Goal: Transaction & Acquisition: Purchase product/service

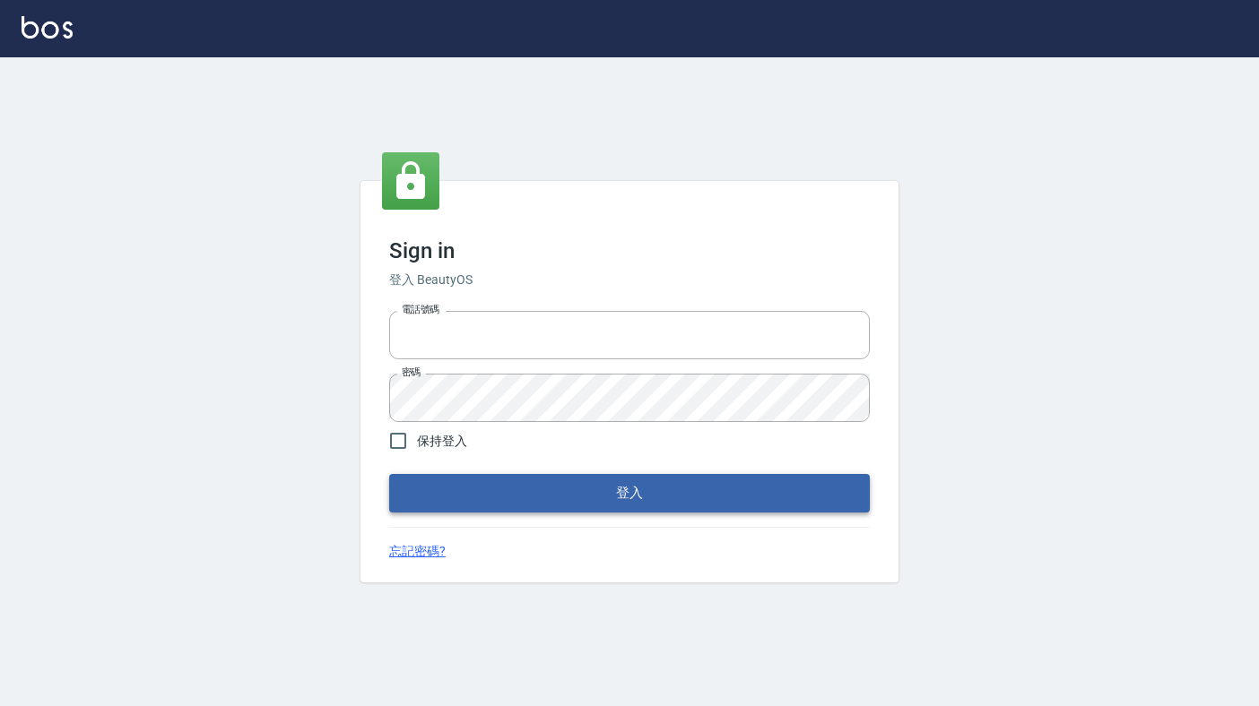
type input "6430581"
click at [736, 503] on button "登入" at bounding box center [629, 493] width 481 height 38
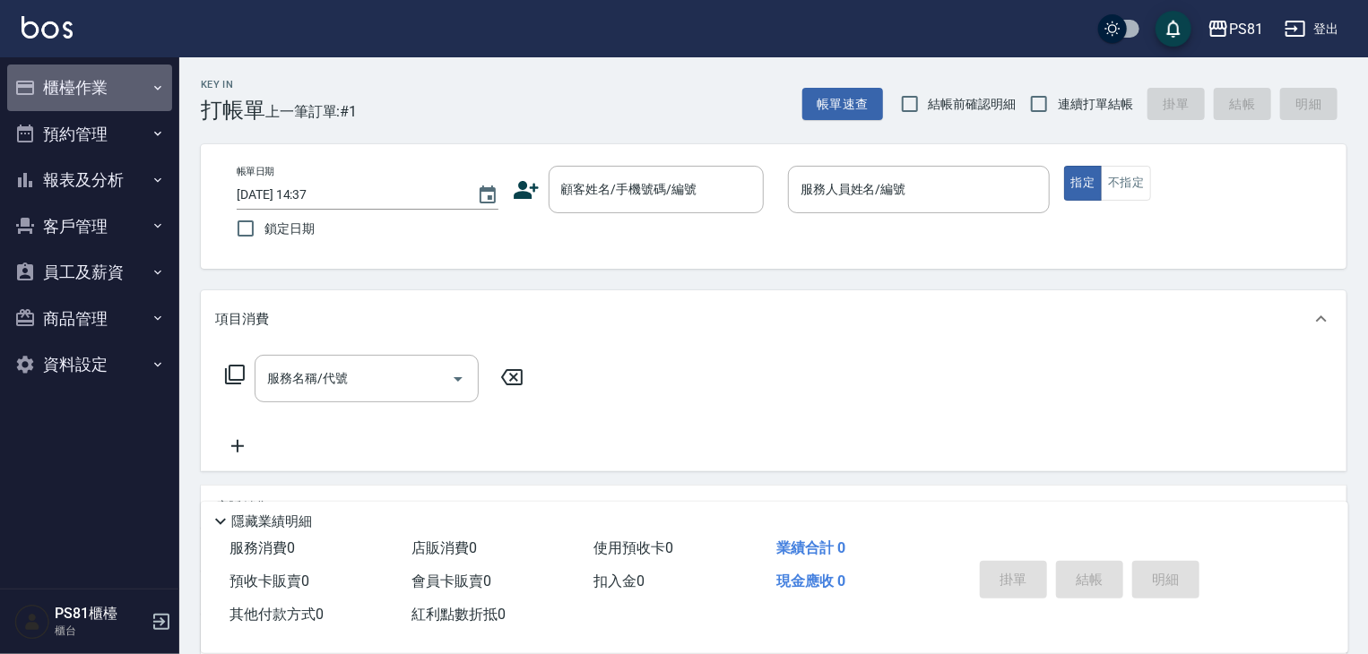
click at [60, 93] on button "櫃檯作業" at bounding box center [89, 88] width 165 height 47
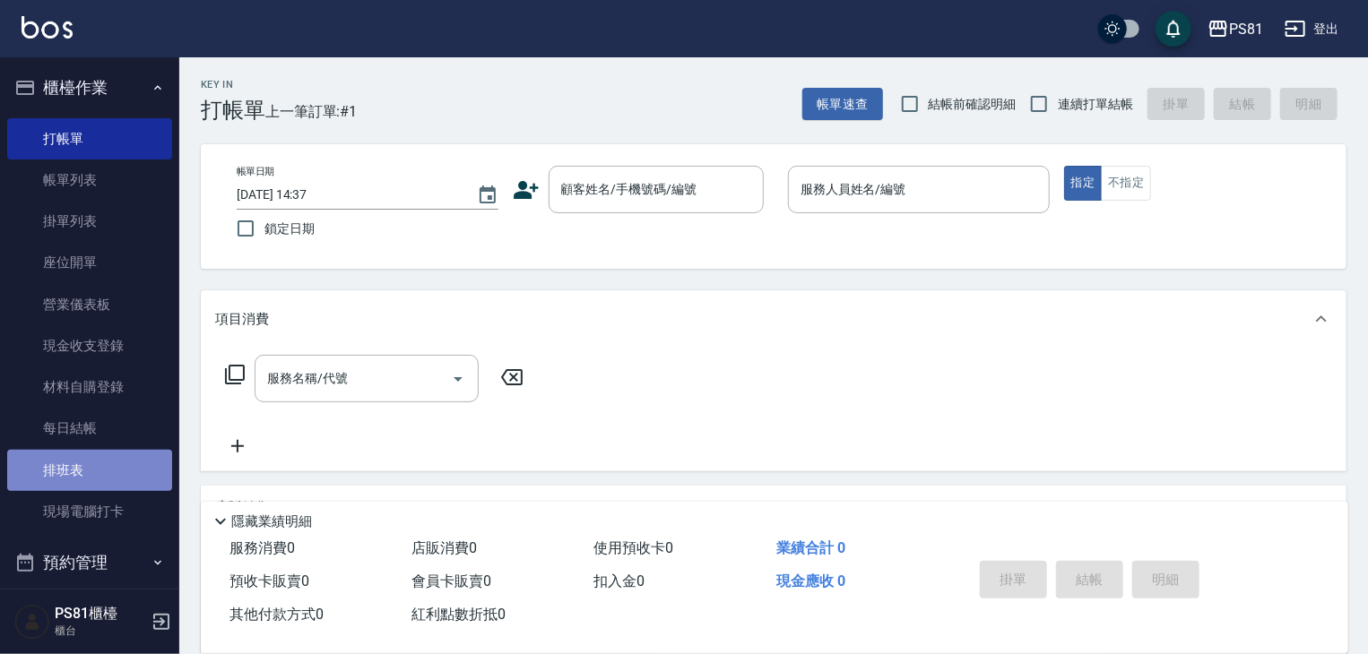
click at [124, 472] on link "排班表" at bounding box center [89, 470] width 165 height 41
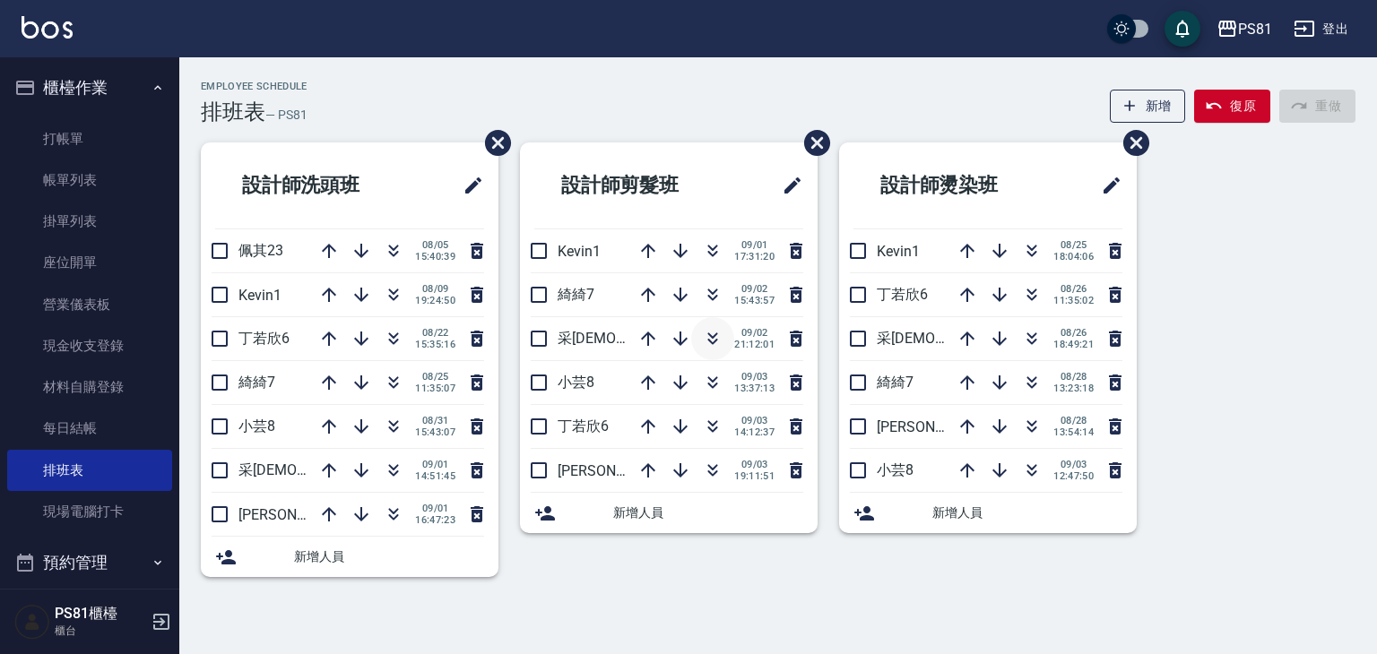
click at [704, 345] on icon "button" at bounding box center [713, 339] width 22 height 22
click at [89, 144] on link "打帳單" at bounding box center [89, 138] width 165 height 41
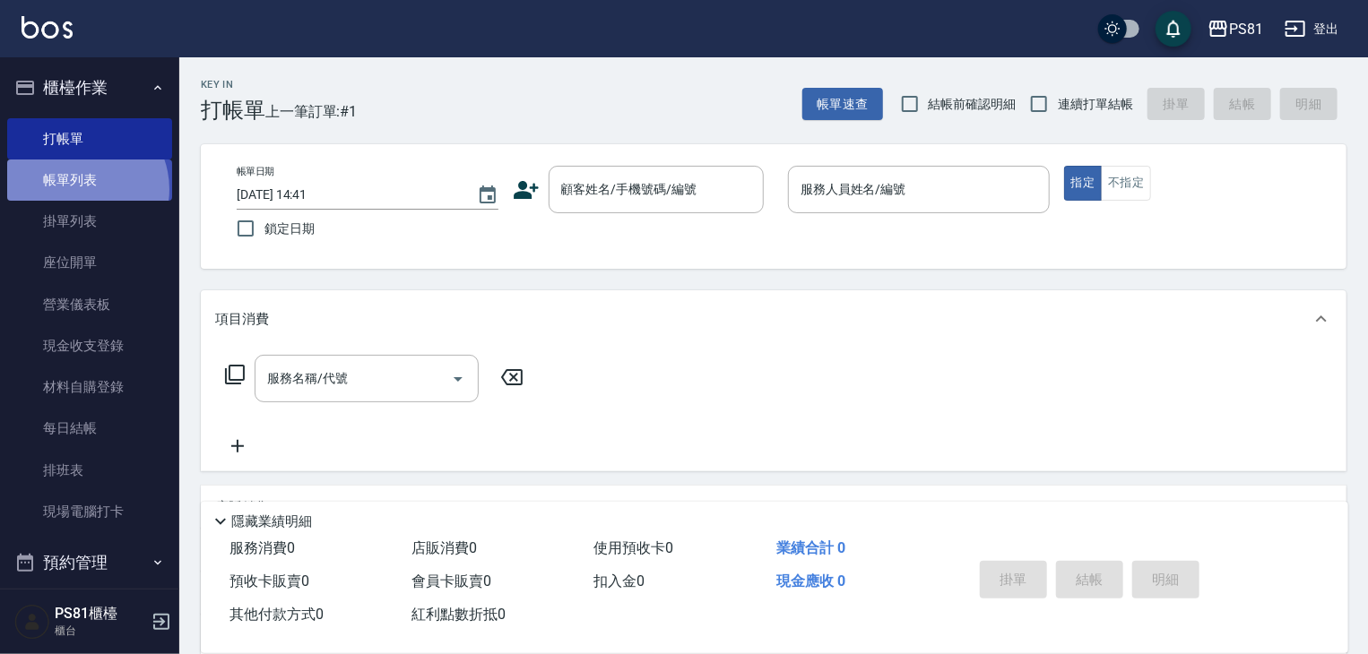
click at [80, 189] on link "帳單列表" at bounding box center [89, 180] width 165 height 41
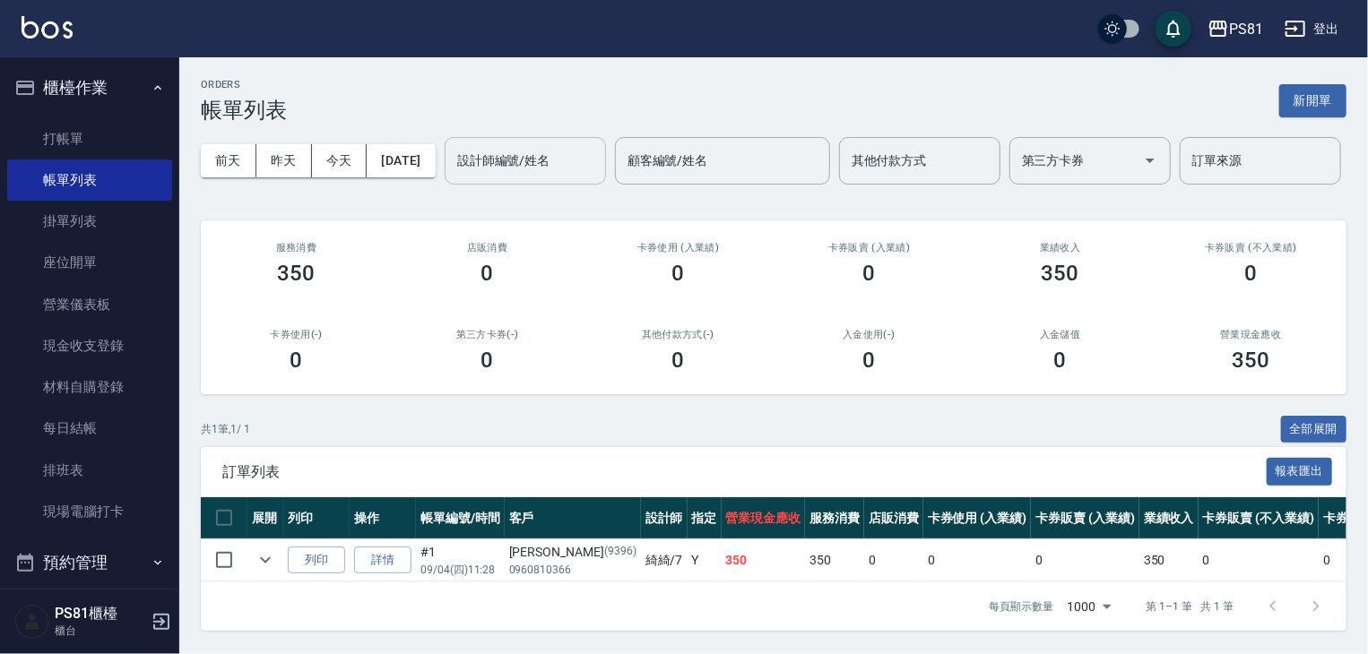
click at [453, 177] on input "設計師編號/姓名" at bounding box center [525, 160] width 145 height 31
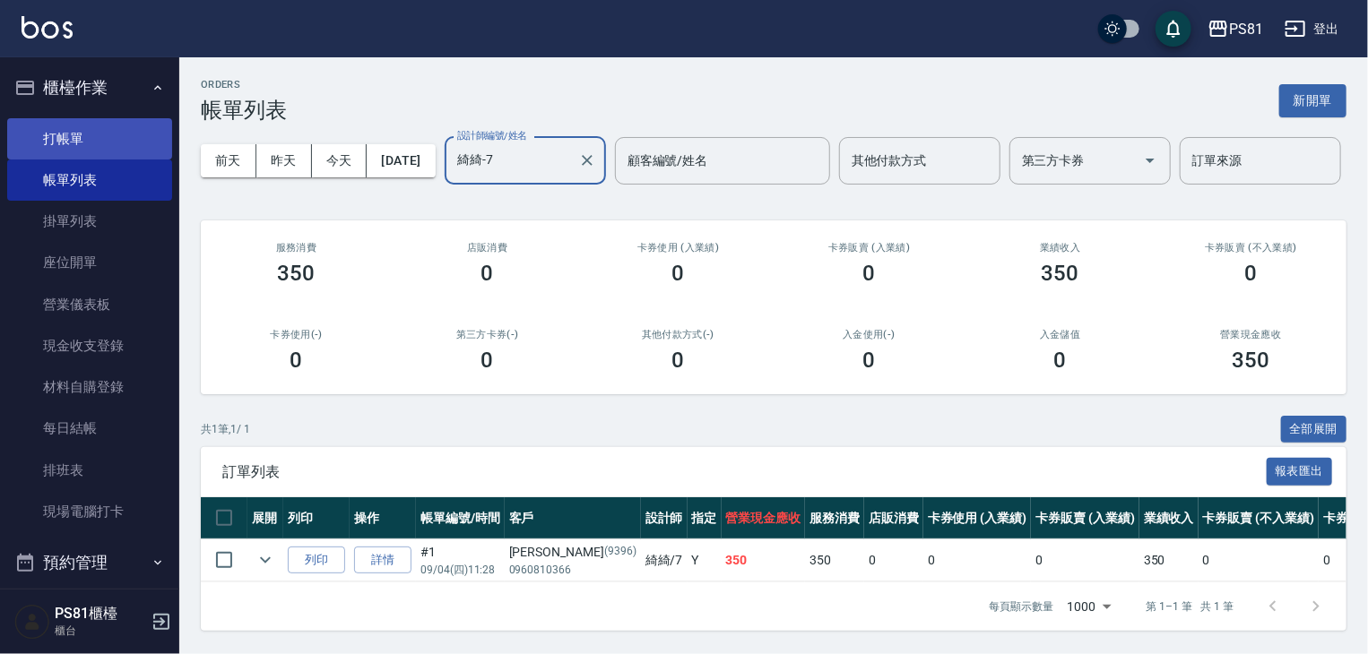
type input "綺綺-7"
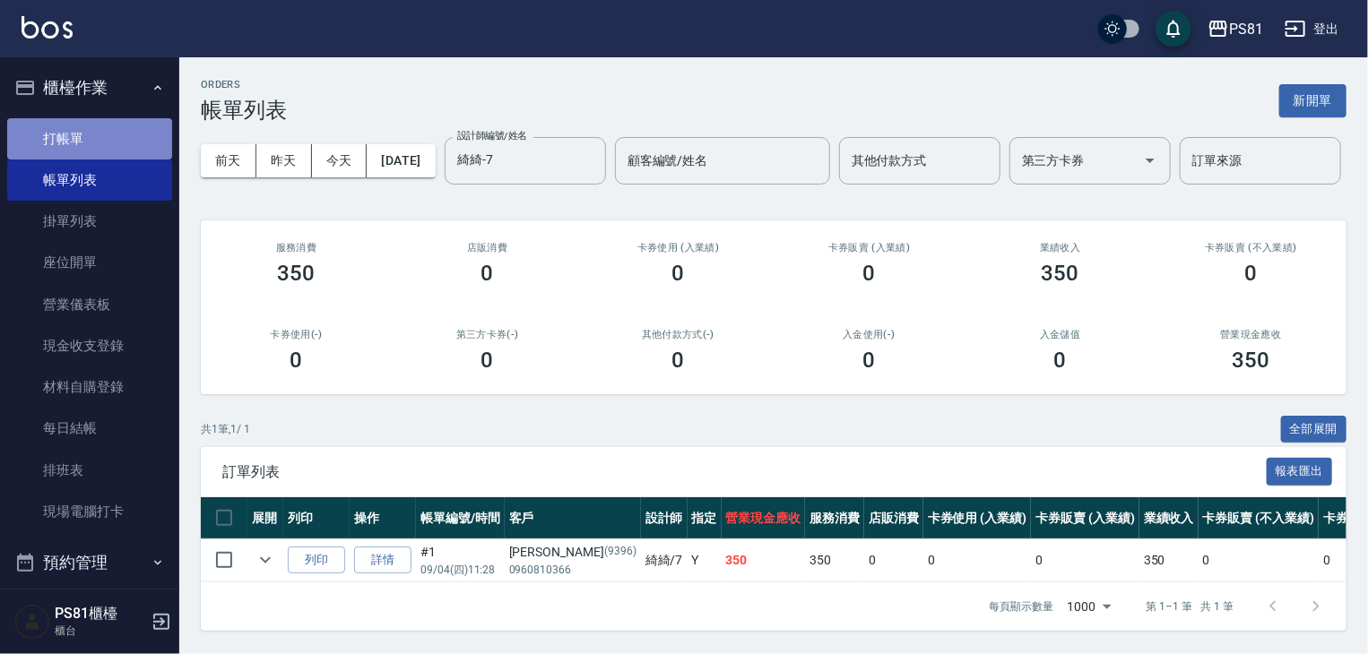
click at [102, 130] on link "打帳單" at bounding box center [89, 138] width 165 height 41
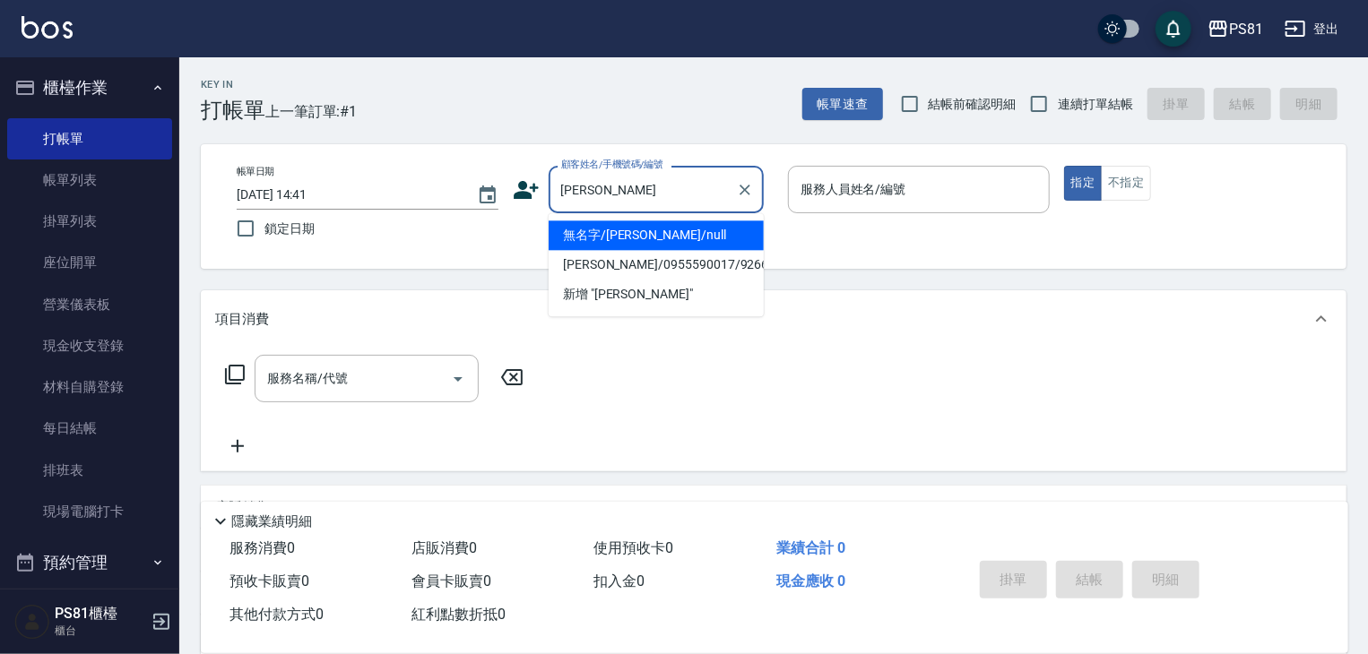
click at [645, 236] on li "無名字/[PERSON_NAME]/null" at bounding box center [656, 236] width 215 height 30
type input "無名字/[PERSON_NAME]/null"
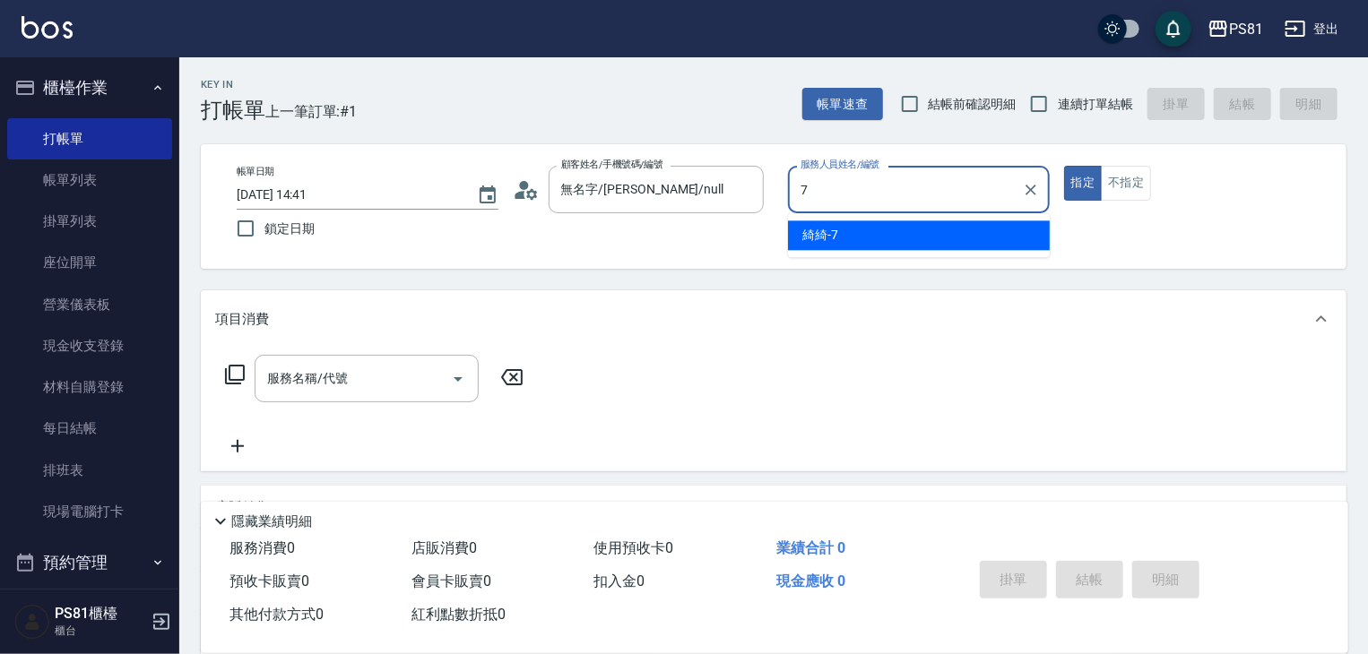
drag, startPoint x: 857, startPoint y: 209, endPoint x: 584, endPoint y: 282, distance: 282.3
click at [863, 238] on div "綺綺 -7" at bounding box center [919, 236] width 262 height 30
type input "綺綺-7"
click at [394, 372] on input "服務名稱/代號" at bounding box center [353, 378] width 181 height 31
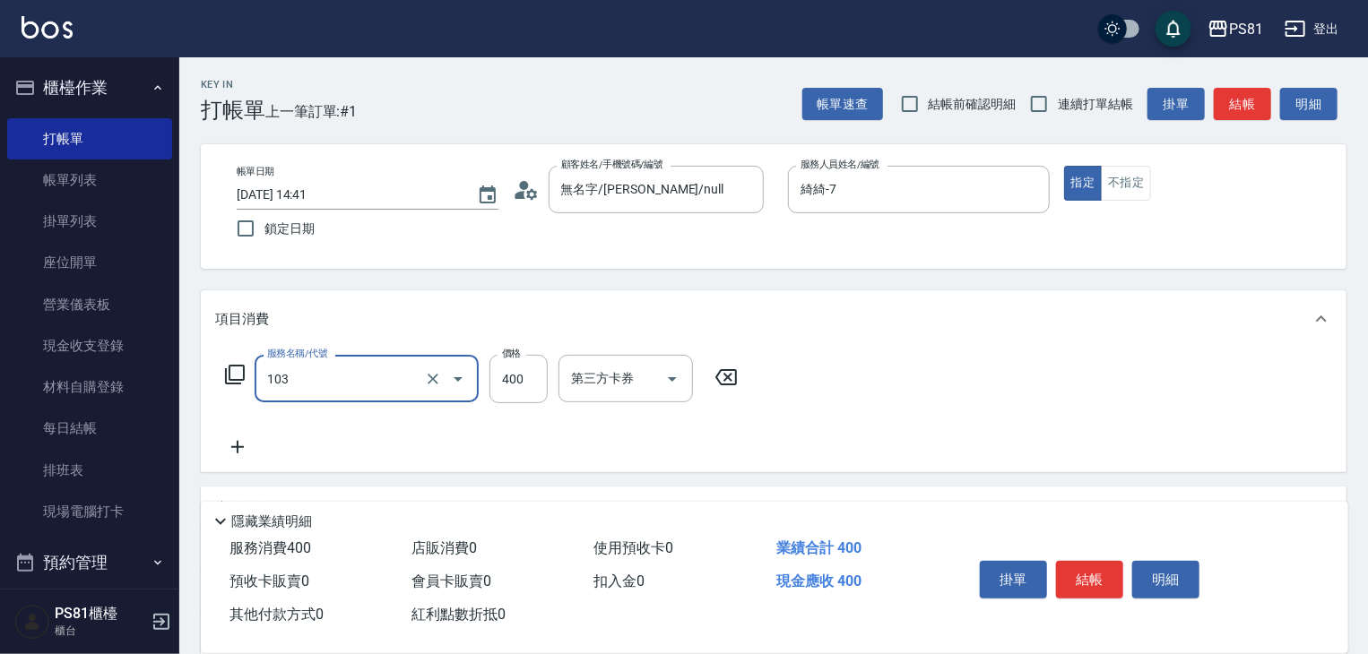
type input "C級洗剪400(103)"
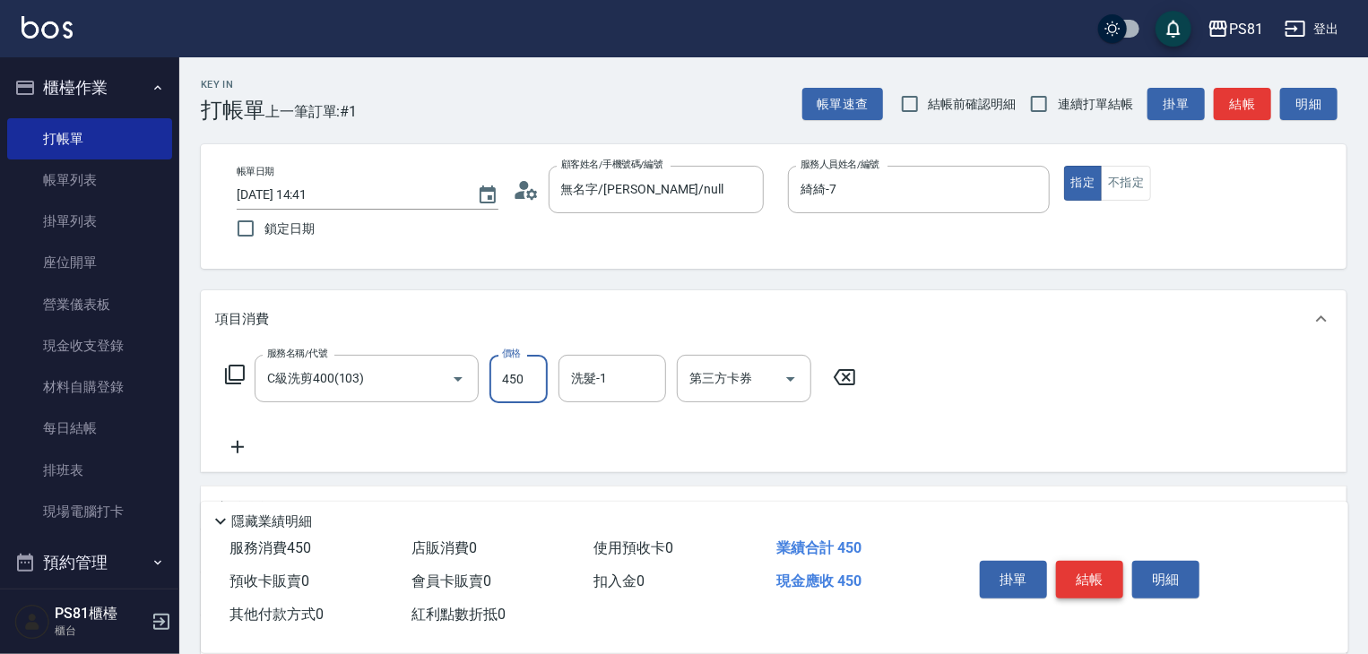
type input "450"
click at [1102, 578] on button "結帳" at bounding box center [1089, 580] width 67 height 38
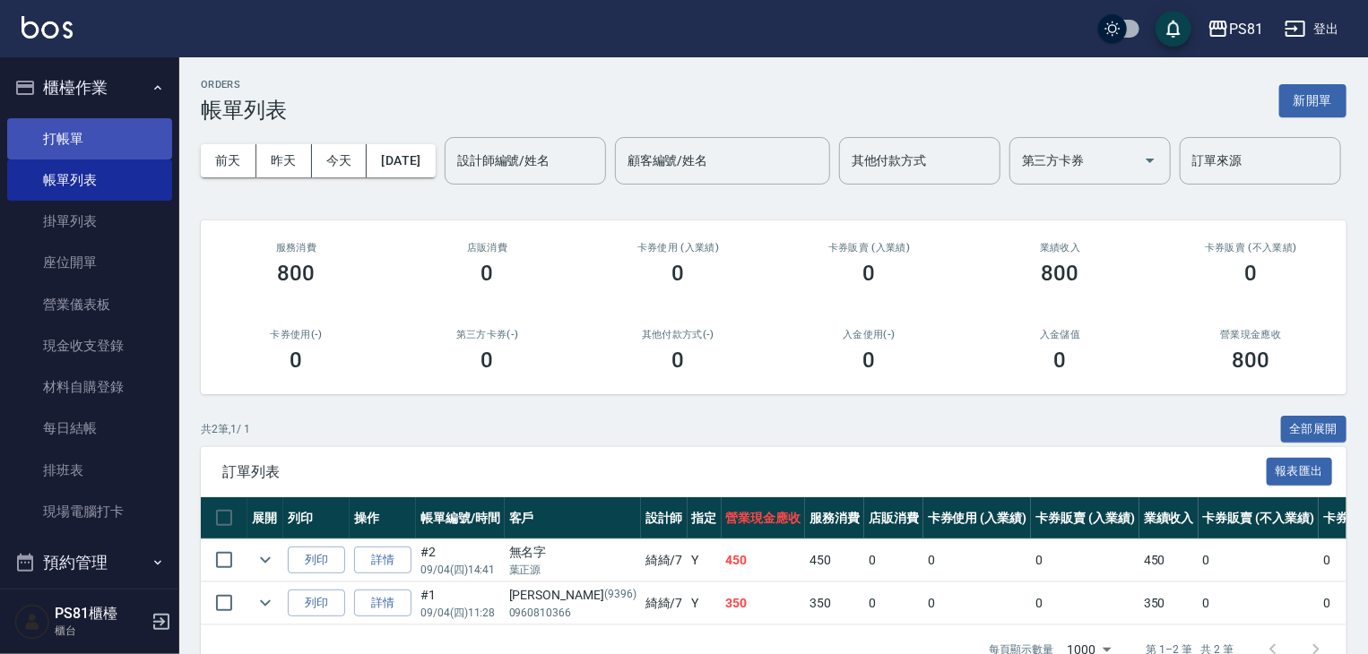
click at [100, 142] on link "打帳單" at bounding box center [89, 138] width 165 height 41
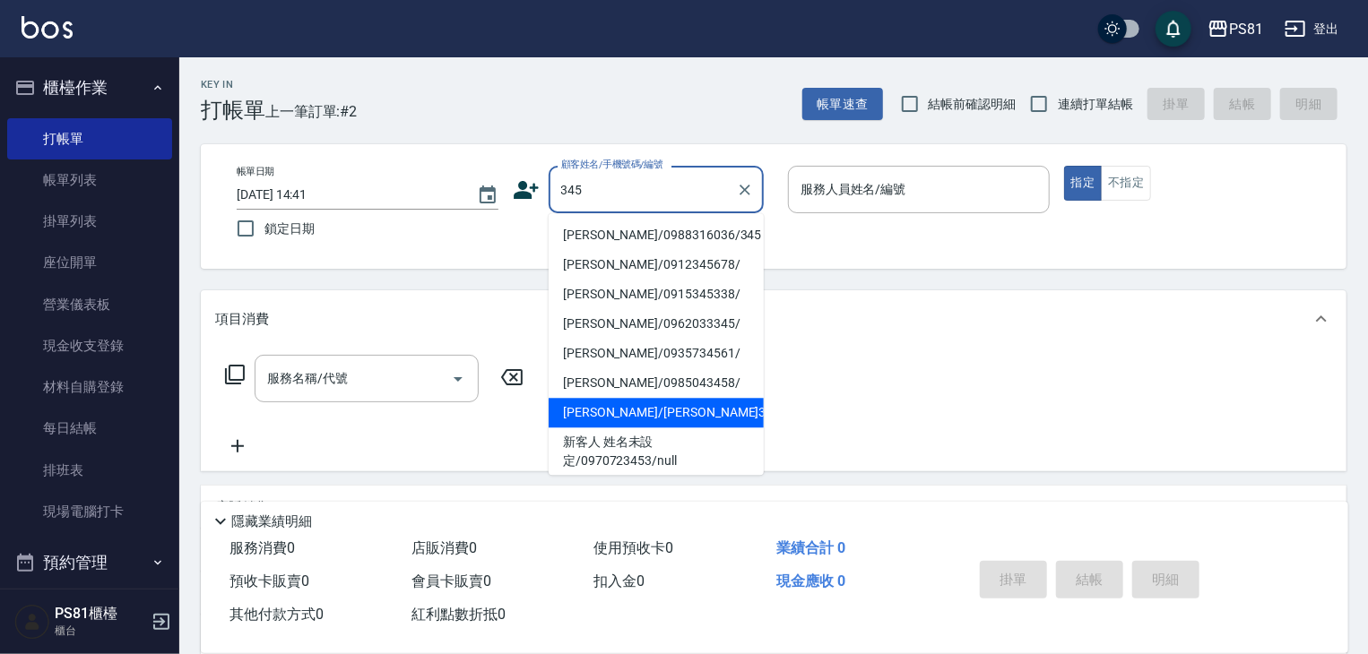
click at [645, 409] on li "[PERSON_NAME]/[PERSON_NAME]3451/3451" at bounding box center [656, 413] width 215 height 30
type input "[PERSON_NAME]/[PERSON_NAME]3451/3451"
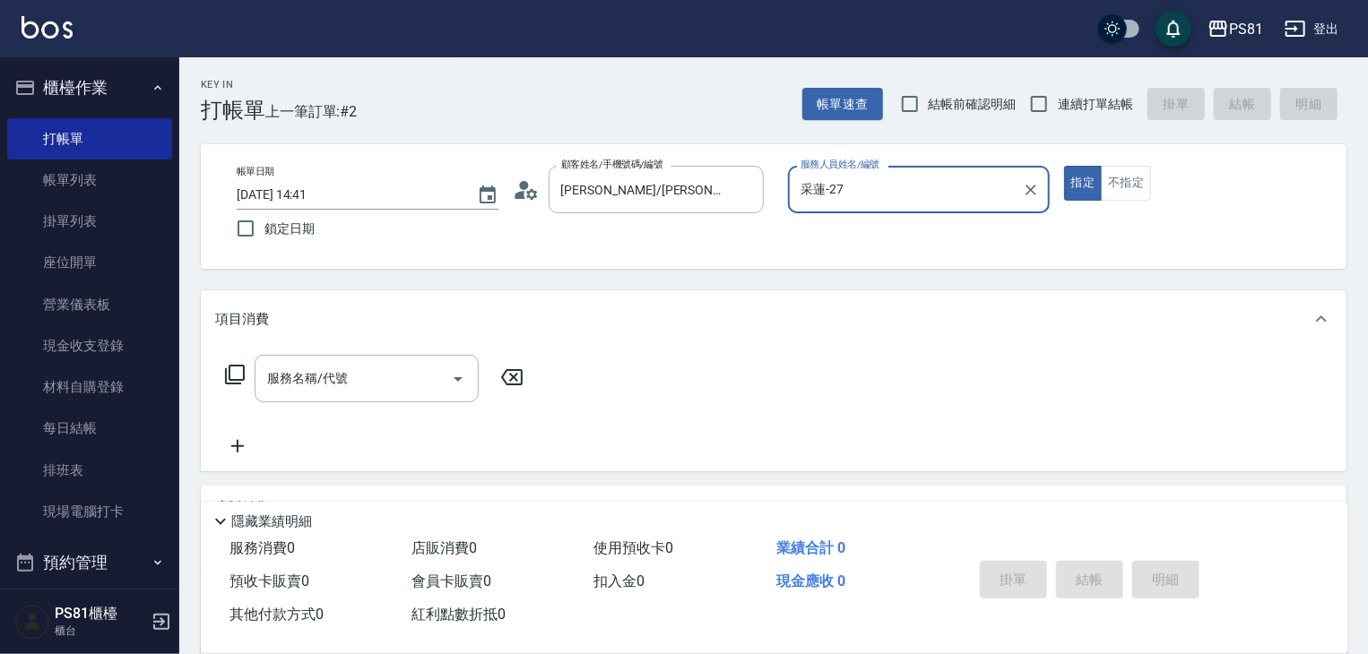
click at [825, 195] on input "采蓮-27" at bounding box center [905, 189] width 219 height 31
click at [831, 217] on ul "綺綺 -7" at bounding box center [919, 235] width 262 height 44
click at [830, 229] on span "綺綺 -7" at bounding box center [820, 235] width 36 height 19
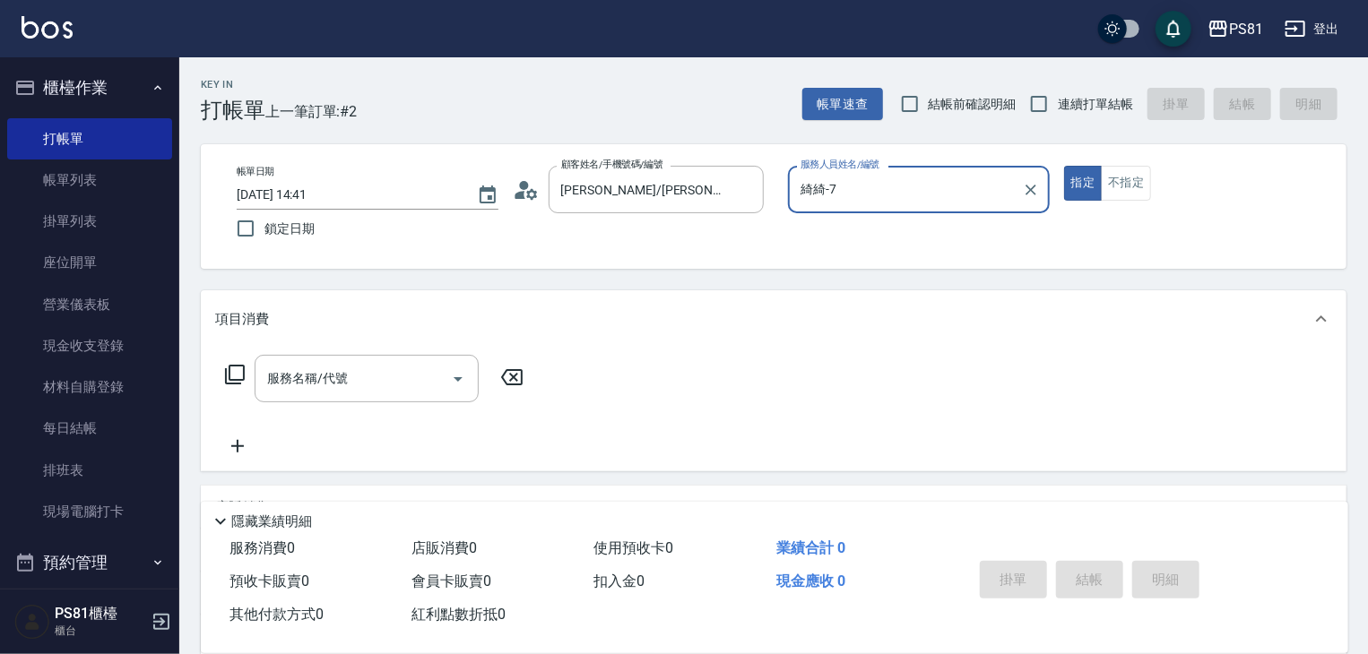
type input "綺綺-7"
click at [363, 406] on div "服務名稱/代號 服務名稱/代號" at bounding box center [374, 406] width 319 height 102
click at [365, 385] on input "服務名稱/代號" at bounding box center [353, 378] width 181 height 31
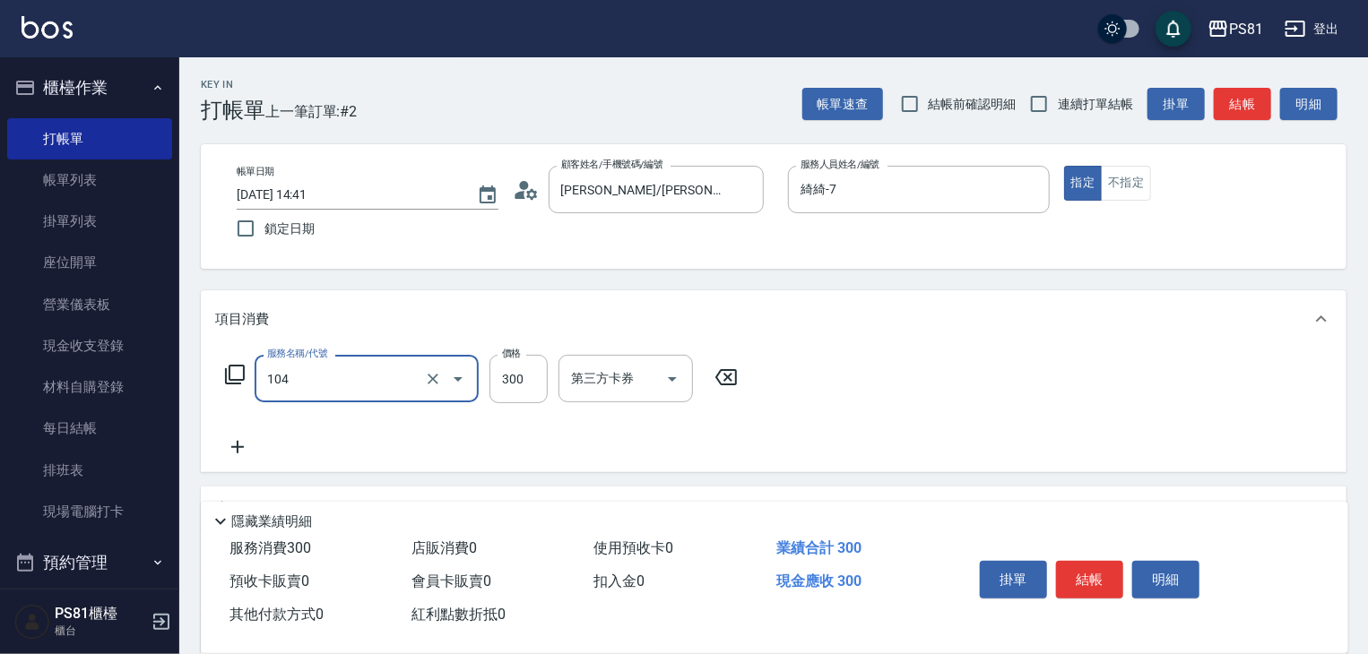
type input "C級單剪300(104)"
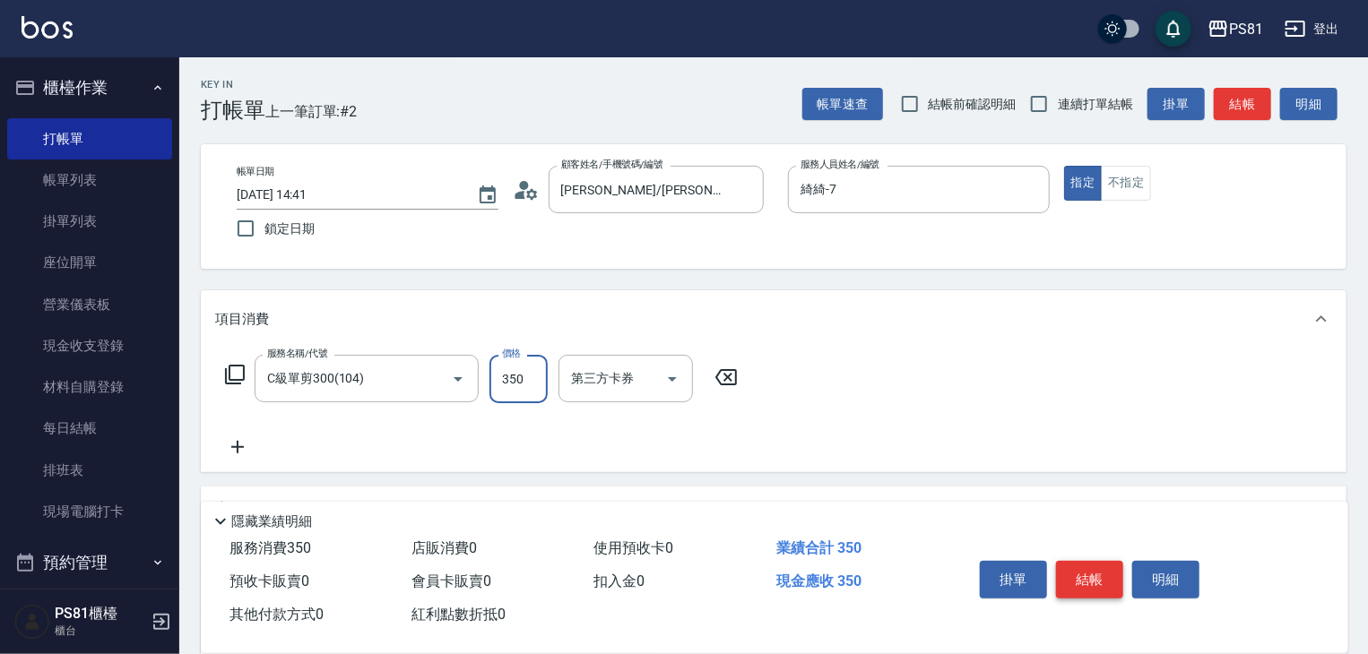
type input "350"
click at [1088, 566] on button "結帳" at bounding box center [1089, 580] width 67 height 38
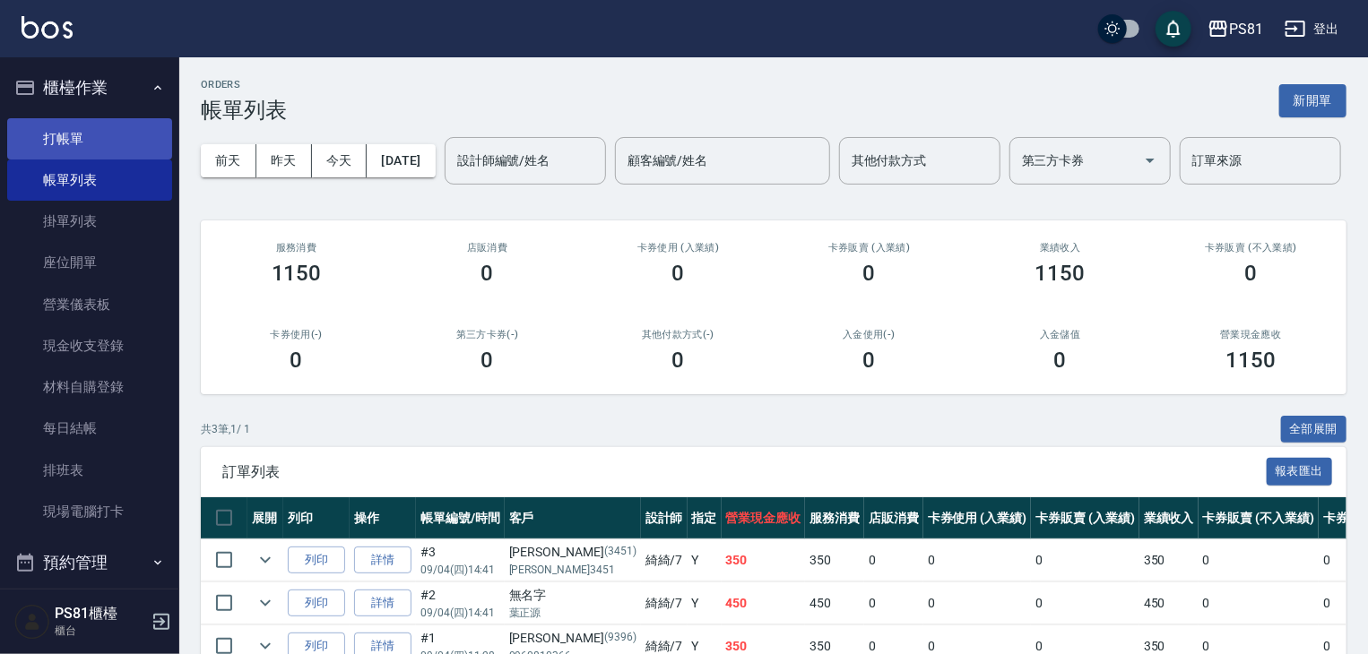
click at [86, 119] on link "打帳單" at bounding box center [89, 138] width 165 height 41
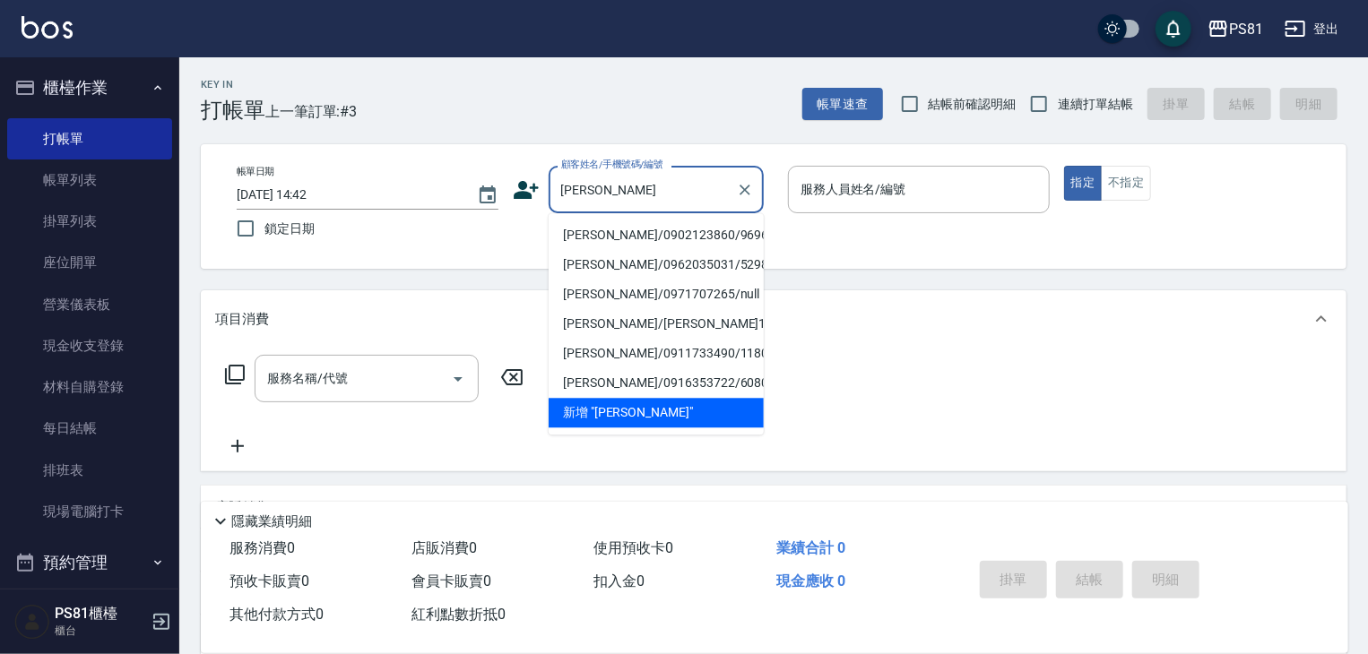
click at [696, 239] on li "[PERSON_NAME]/0902123860/9696" at bounding box center [656, 236] width 215 height 30
type input "[PERSON_NAME]/0902123860/9696"
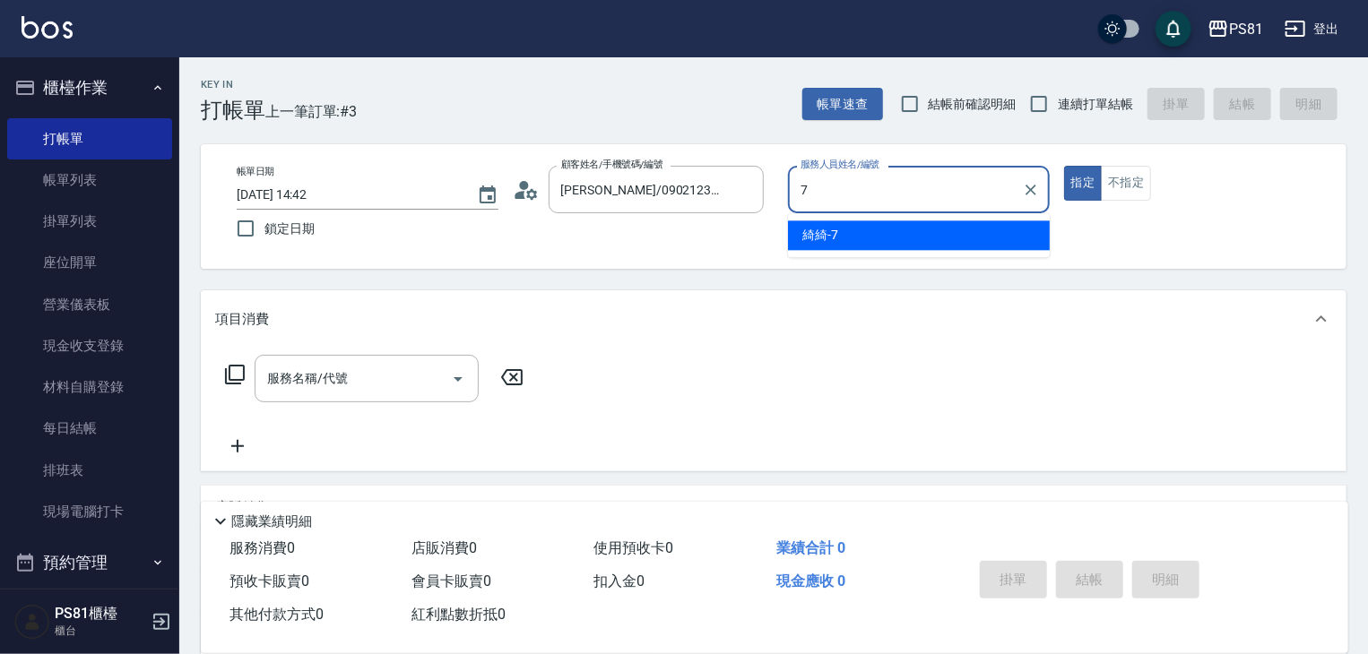
click at [833, 224] on div "綺綺 -7" at bounding box center [919, 236] width 262 height 30
type input "綺綺-7"
click at [355, 375] on input "服務名稱/代號" at bounding box center [353, 378] width 181 height 31
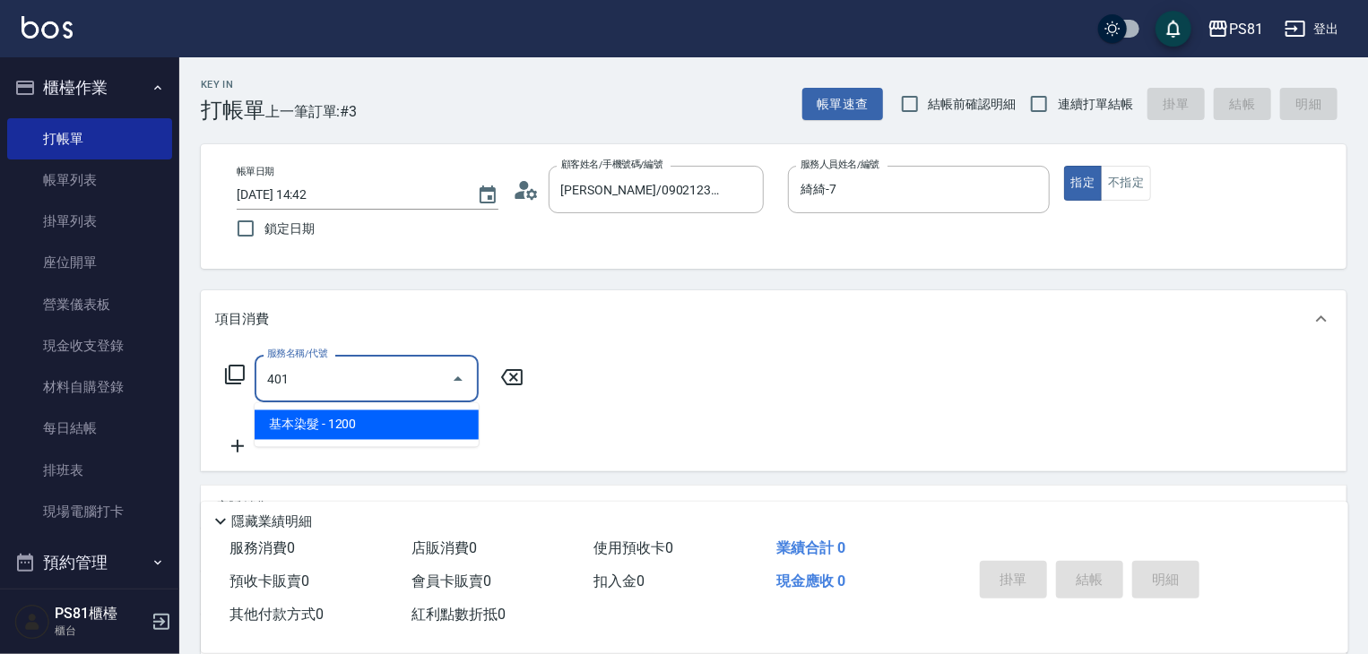
click at [359, 388] on input "401" at bounding box center [353, 378] width 181 height 31
click at [352, 418] on span "基本離子燙 - 1200" at bounding box center [367, 426] width 224 height 30
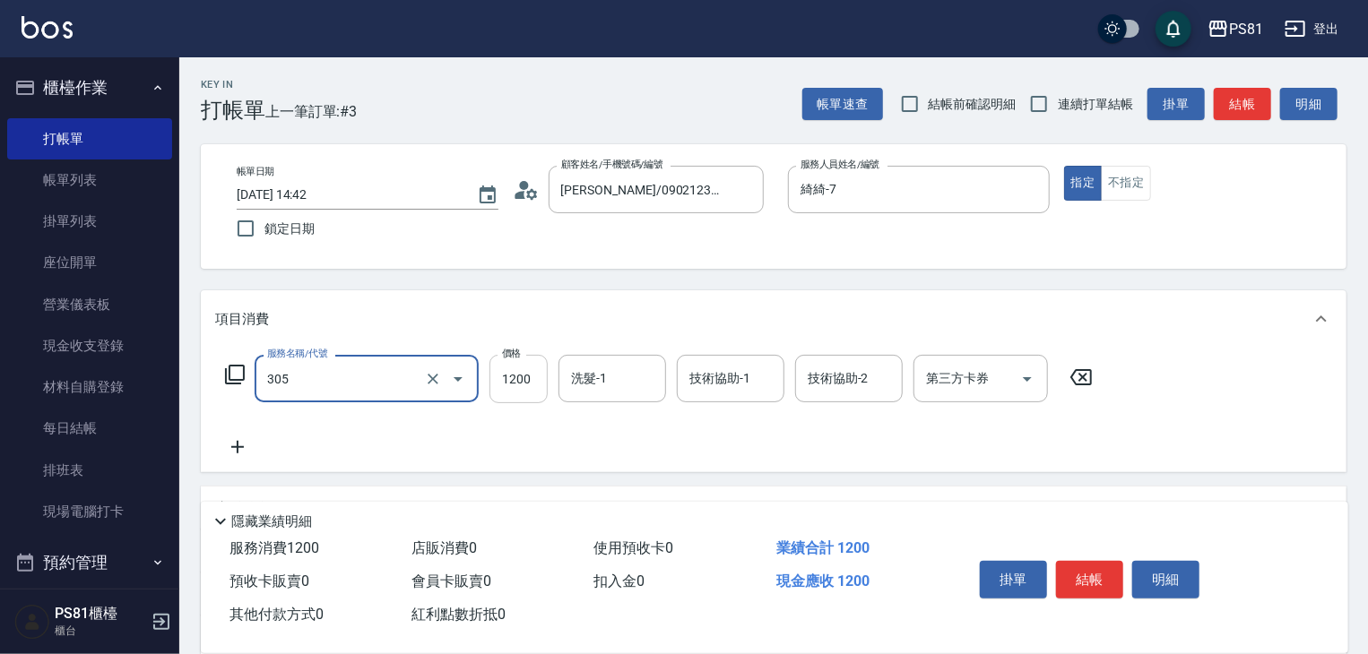
type input "基本離子燙(305)"
click at [491, 381] on input "1200" at bounding box center [518, 379] width 58 height 48
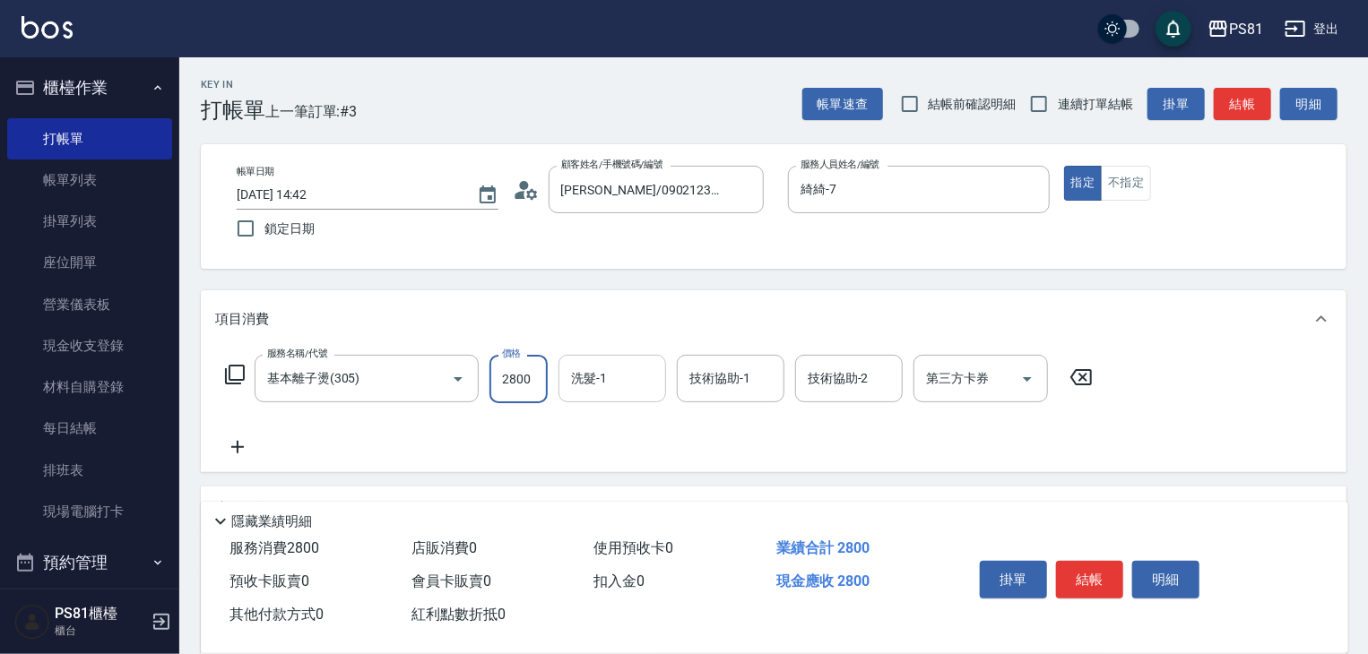
type input "2800"
click at [587, 385] on input "洗髮-1" at bounding box center [612, 378] width 91 height 31
click at [602, 422] on span "[PERSON_NAME] -25" at bounding box center [629, 425] width 113 height 19
type input "[PERSON_NAME]-25"
click at [712, 403] on div "技術協助-1 技術協助-1" at bounding box center [736, 379] width 118 height 48
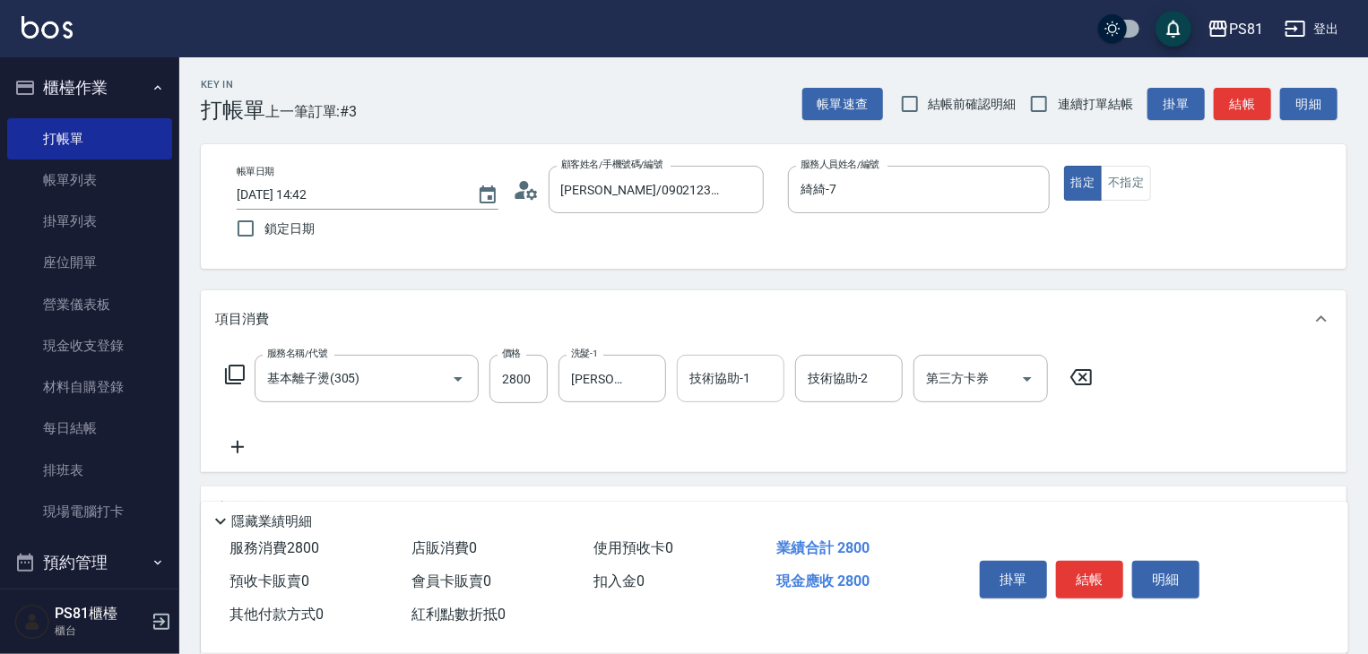
click at [712, 392] on input "技術協助-1" at bounding box center [730, 378] width 91 height 31
click at [734, 423] on div "[PERSON_NAME] -25" at bounding box center [731, 426] width 108 height 30
type input "[PERSON_NAME]-25"
click at [1067, 581] on button "結帳" at bounding box center [1089, 580] width 67 height 38
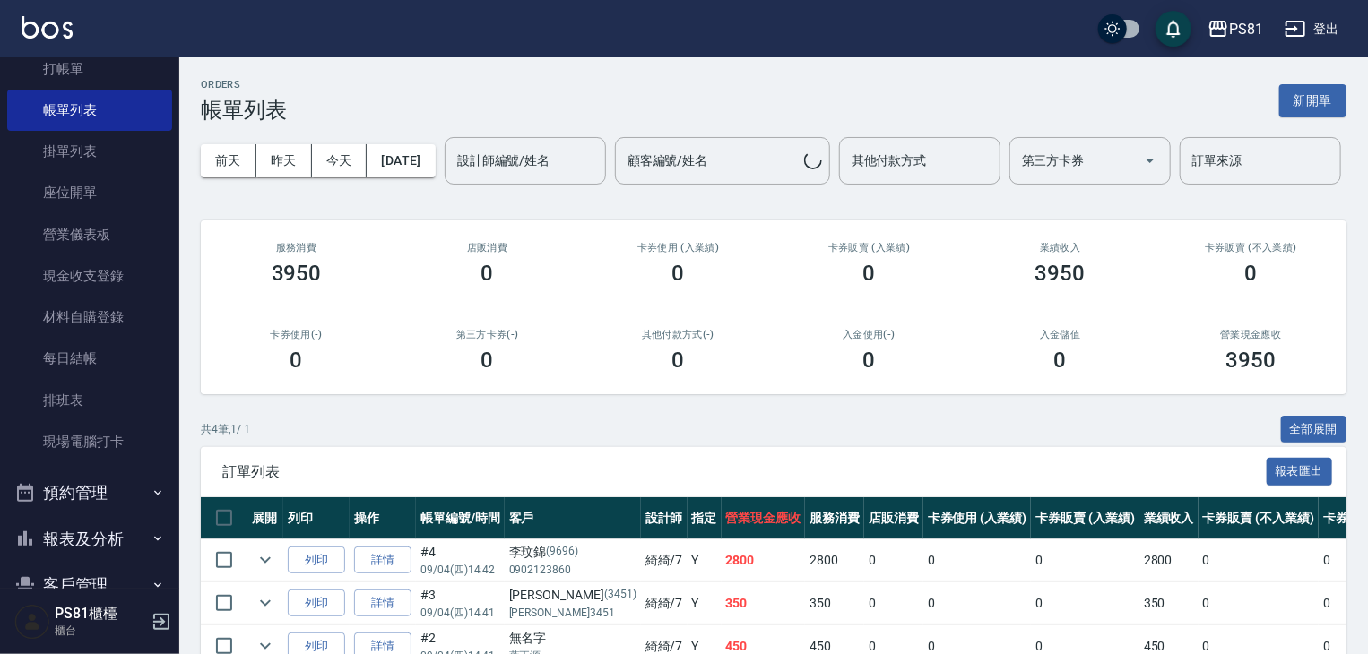
scroll to position [249, 0]
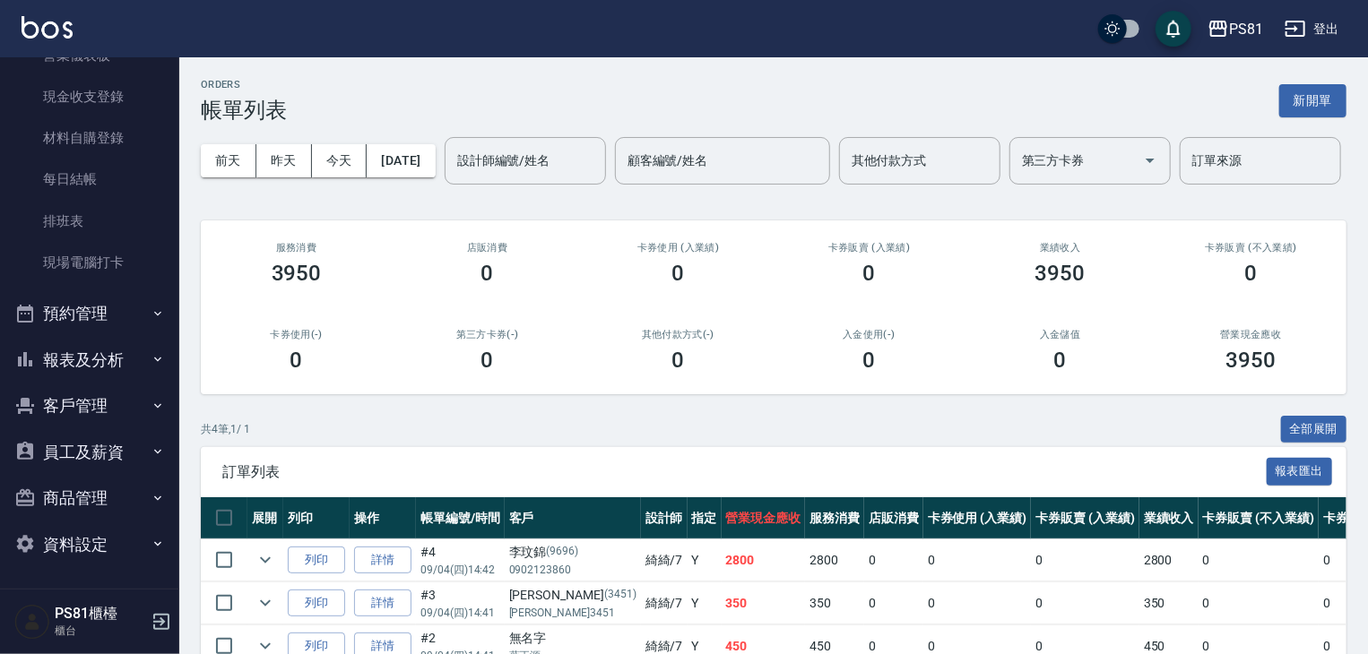
click at [101, 367] on button "報表及分析" at bounding box center [89, 360] width 165 height 47
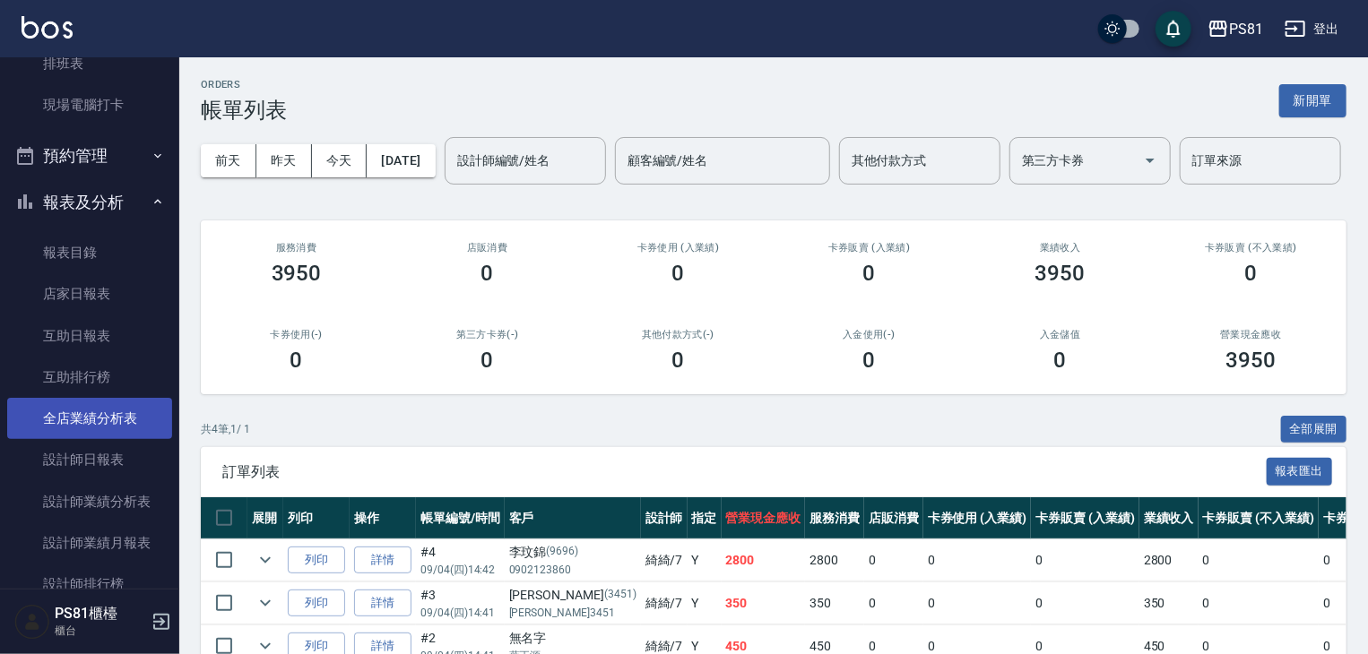
scroll to position [429, 0]
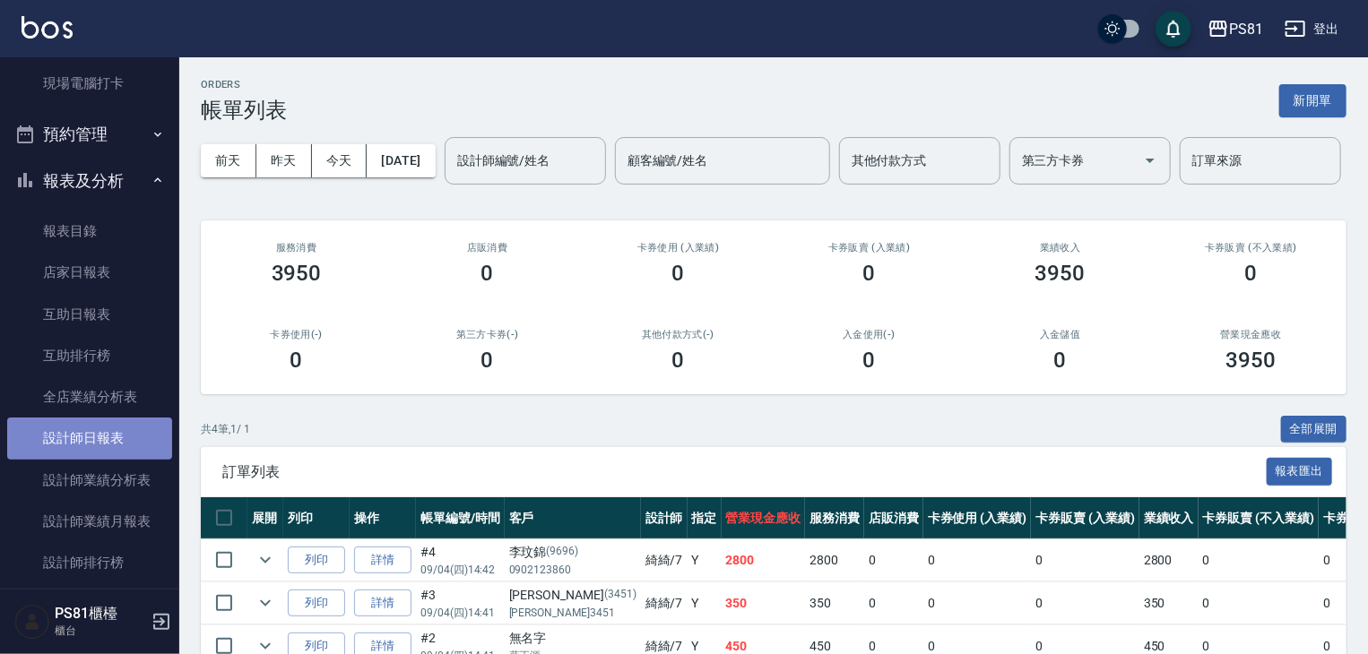
click at [144, 430] on link "設計師日報表" at bounding box center [89, 438] width 165 height 41
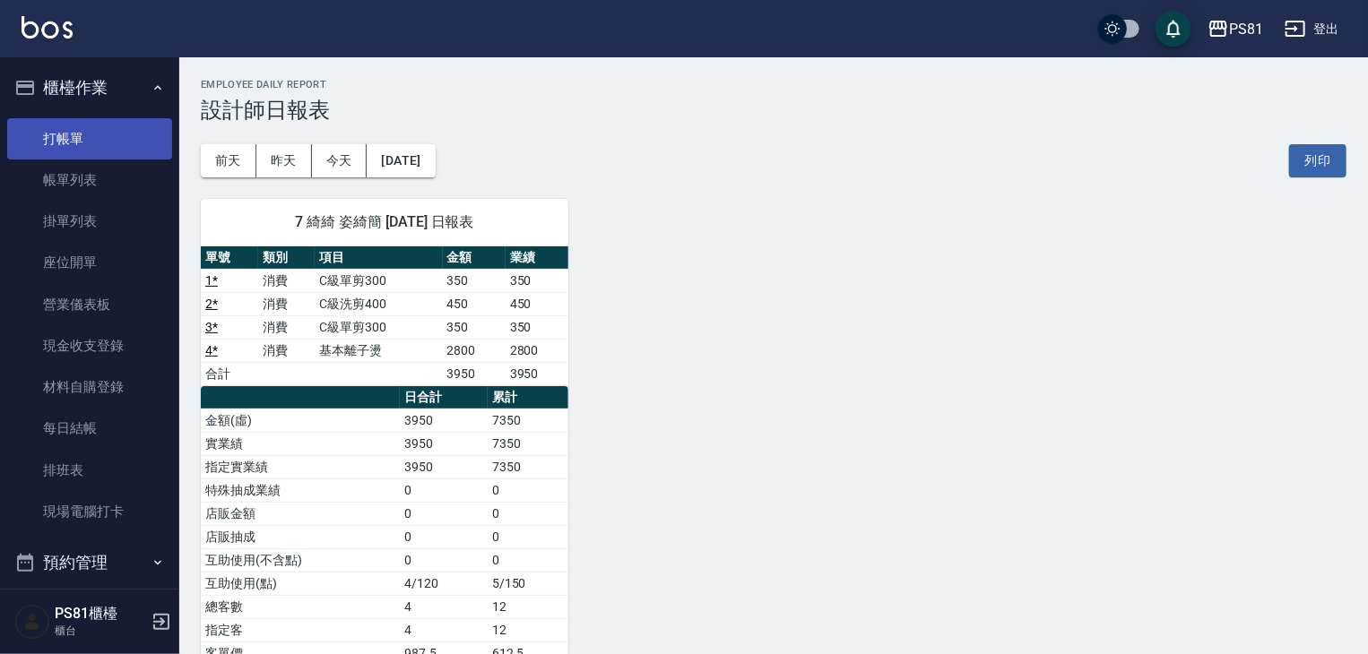
click at [40, 140] on link "打帳單" at bounding box center [89, 138] width 165 height 41
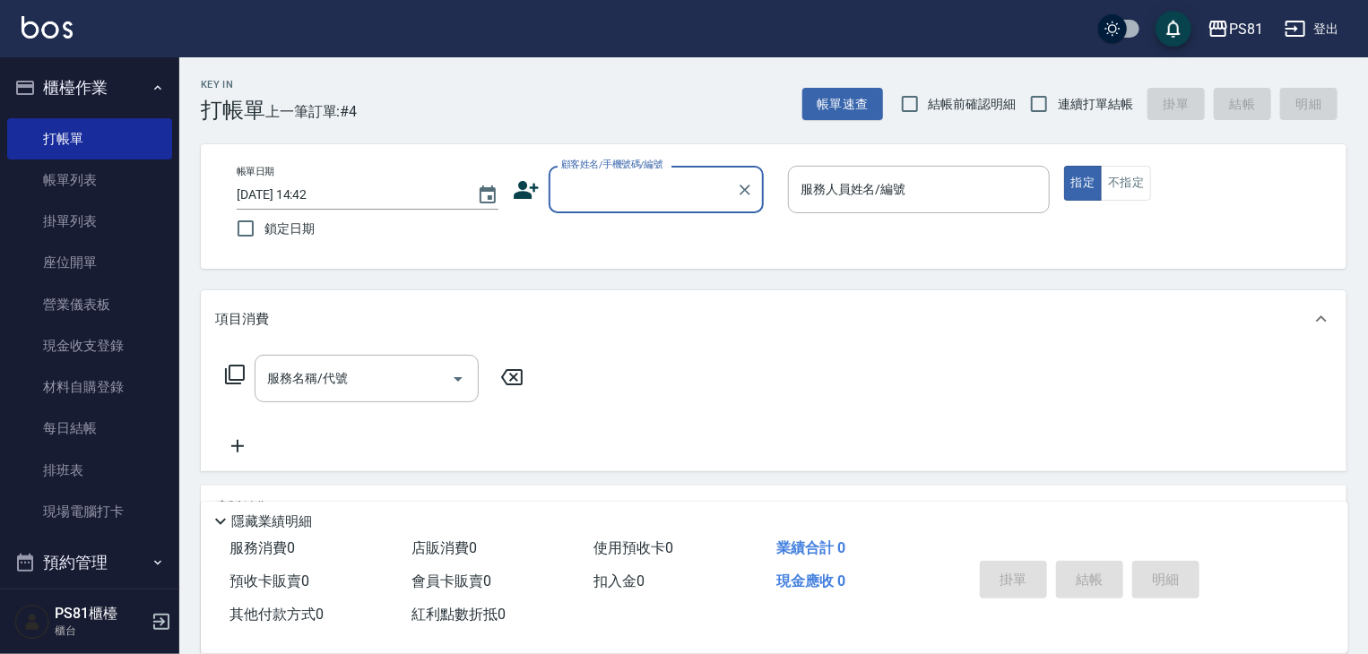
click at [631, 206] on div "顧客姓名/手機號碼/編號" at bounding box center [656, 190] width 215 height 48
type input "為"
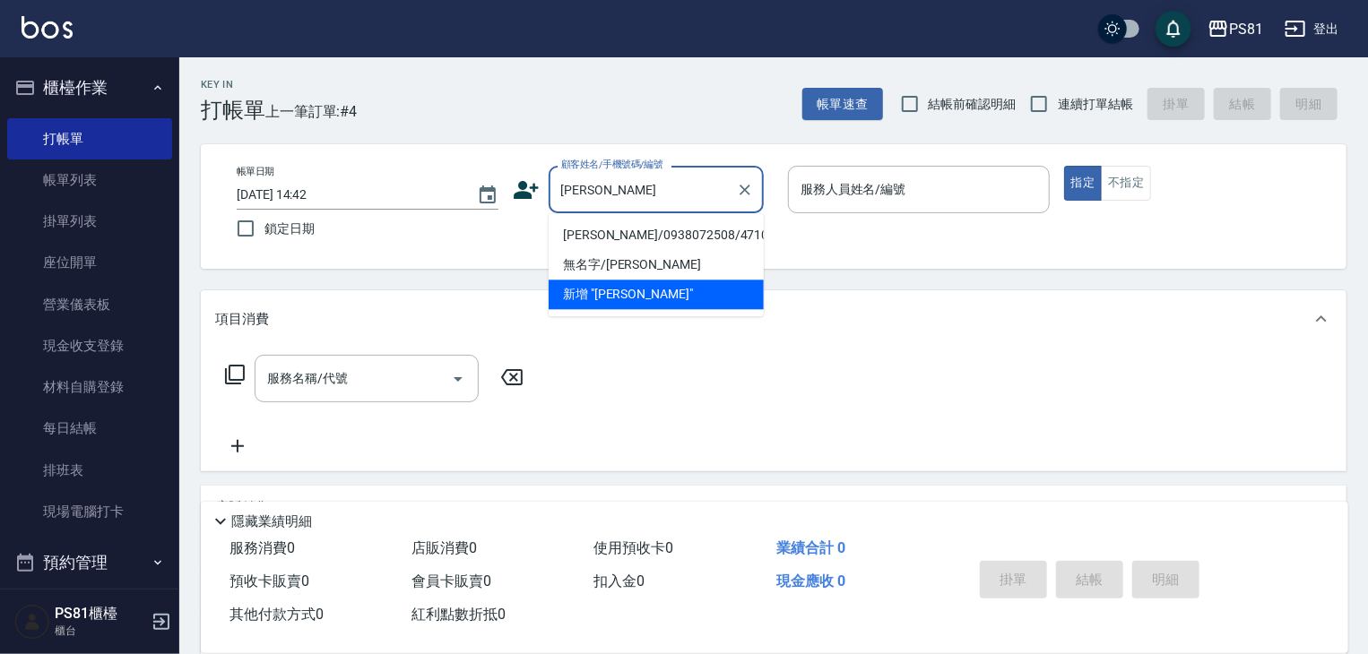
click at [642, 241] on li "[PERSON_NAME]/0938072508/4710" at bounding box center [656, 236] width 215 height 30
type input "[PERSON_NAME]/0938072508/4710"
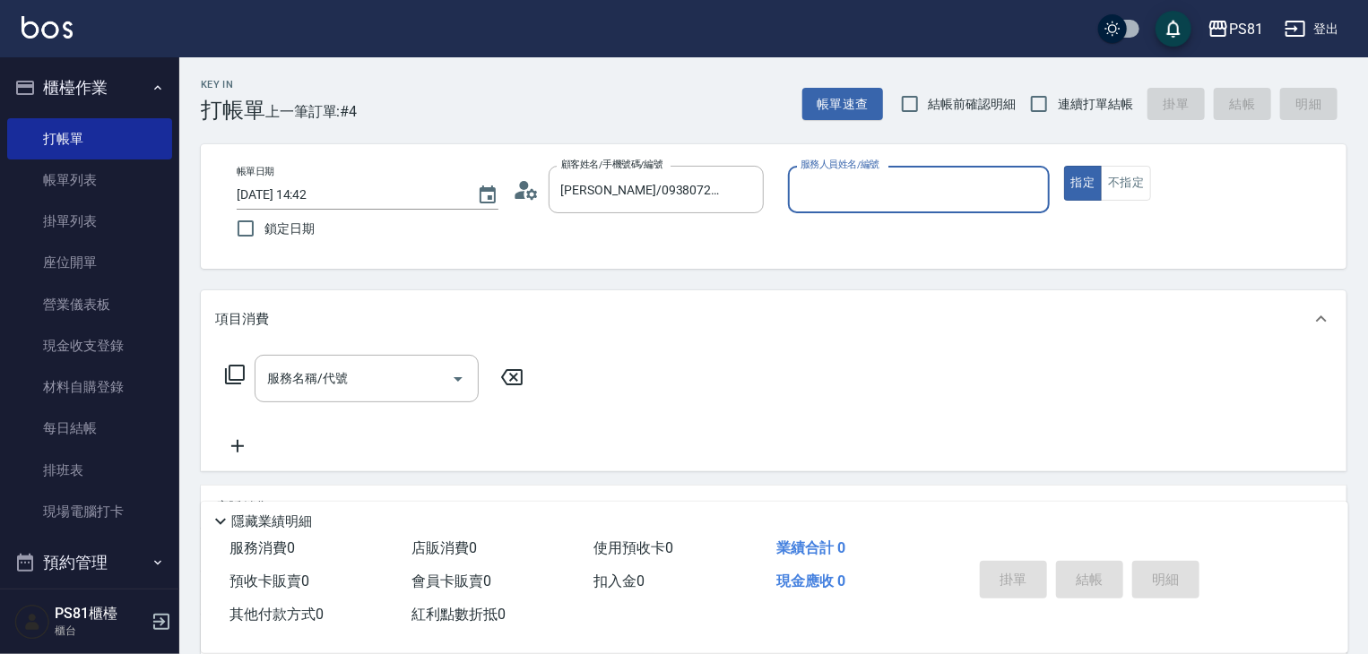
type input "[DEMOGRAPHIC_DATA]-2"
click at [290, 387] on div "服務名稱/代號 服務名稱/代號" at bounding box center [374, 406] width 319 height 102
click at [294, 386] on input "服務名稱/代號" at bounding box center [353, 378] width 181 height 31
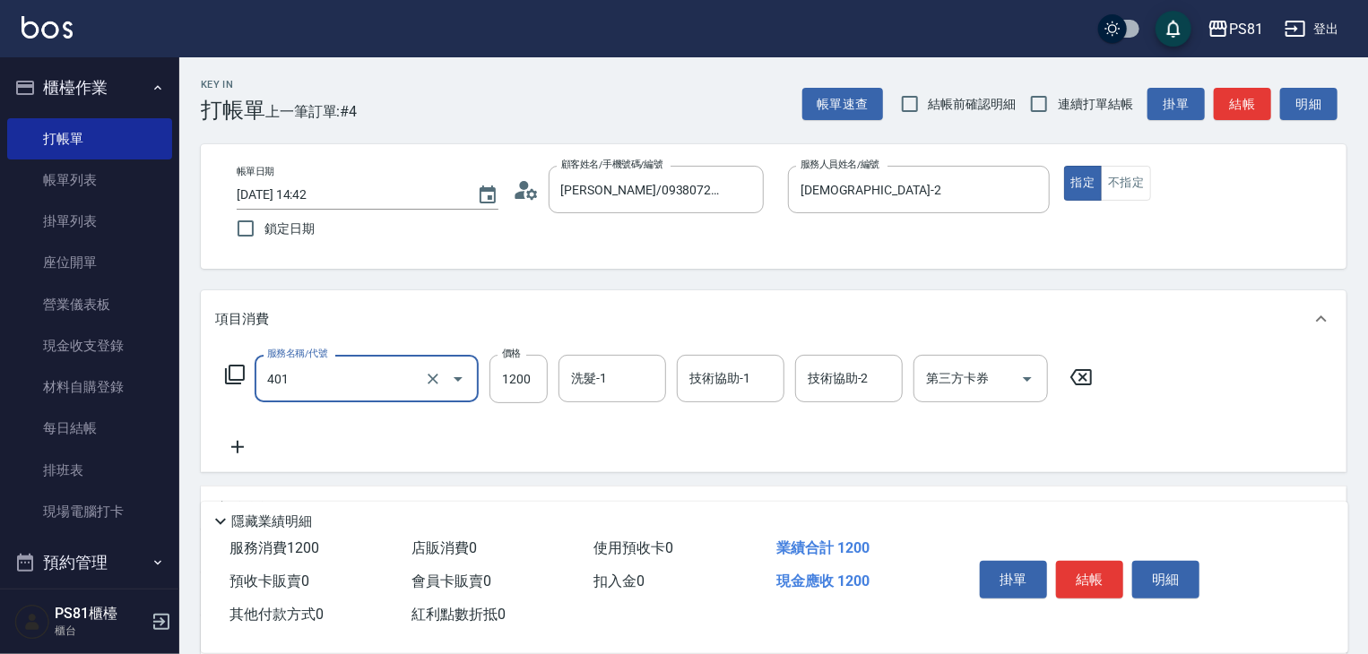
type input "基本染髮(401)"
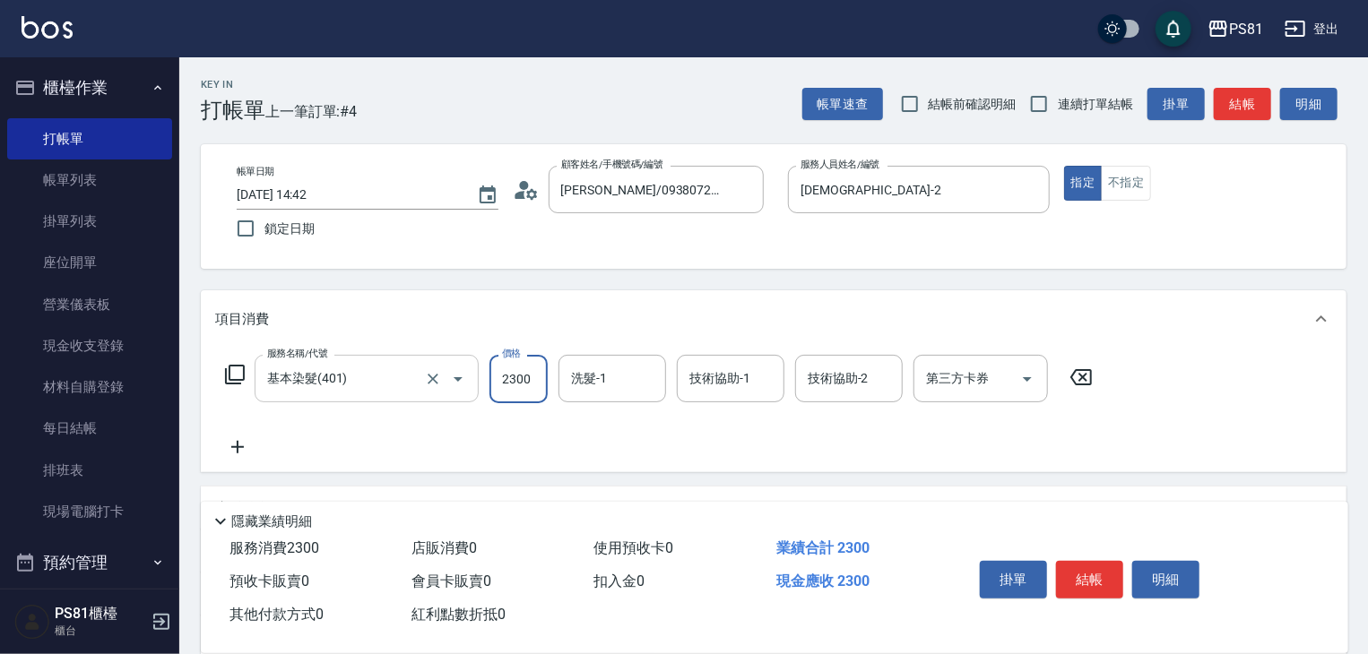
type input "2300"
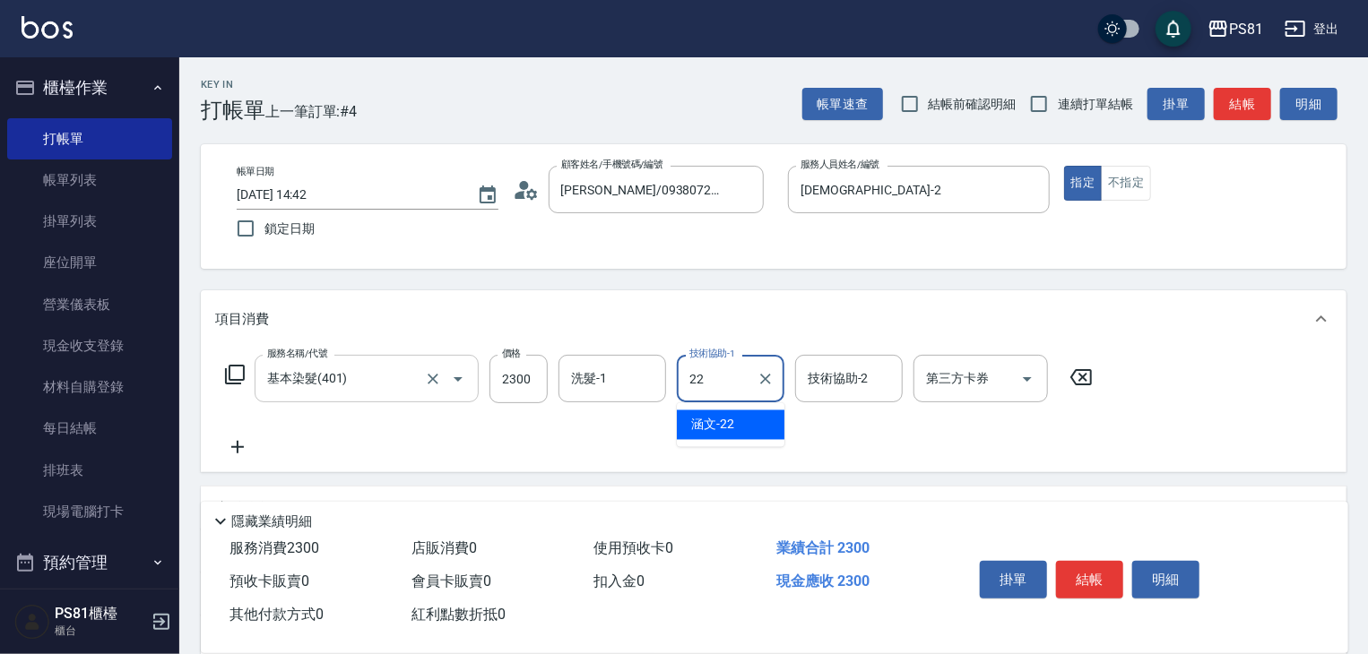
type input "涵文-22"
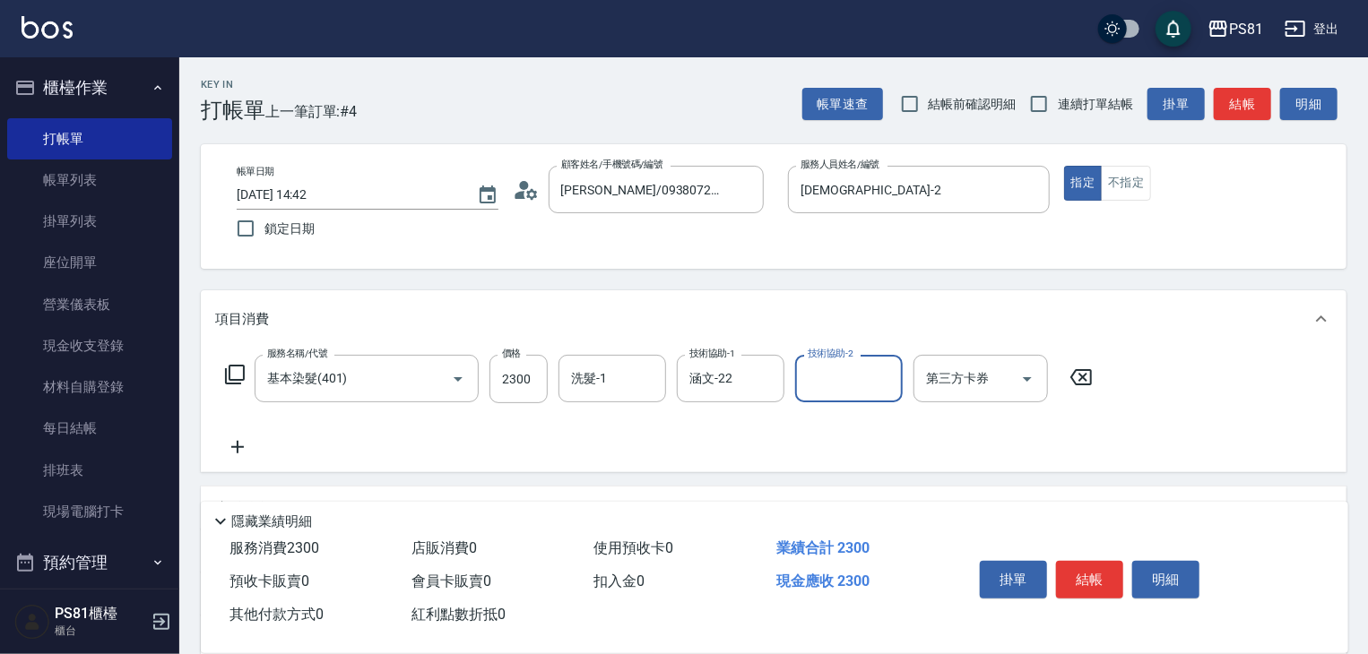
click at [247, 446] on icon at bounding box center [237, 448] width 45 height 22
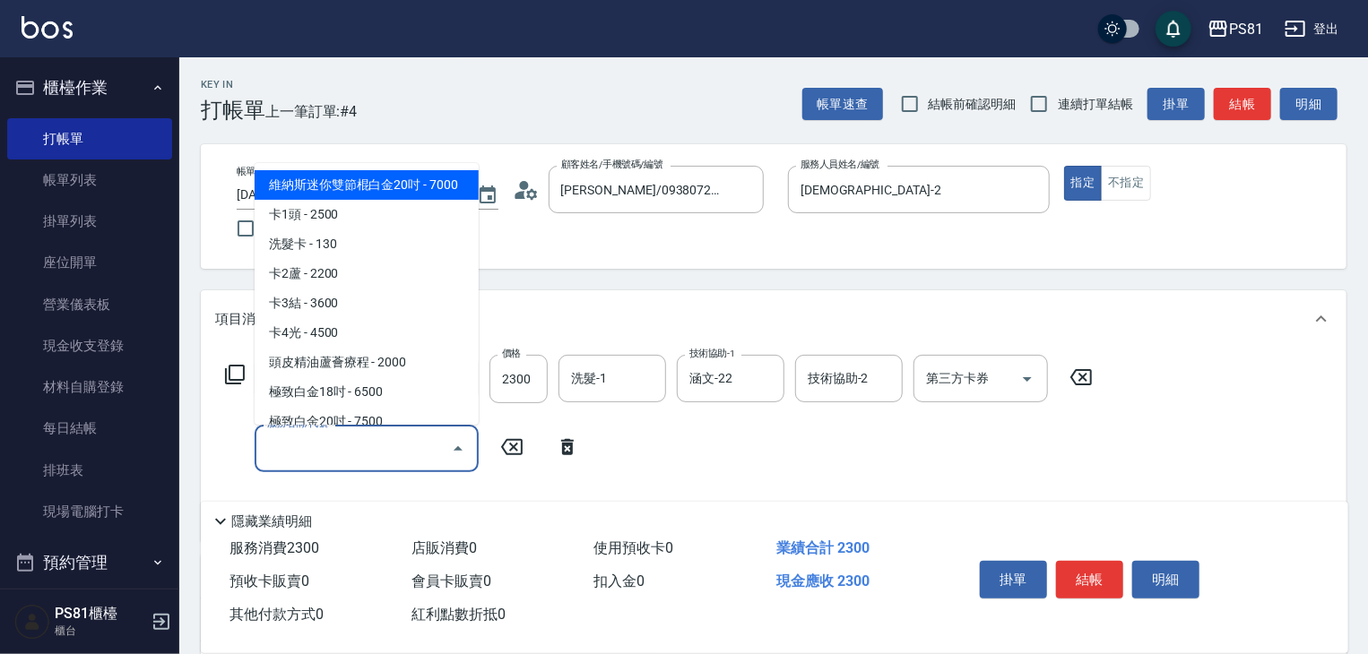
click at [308, 445] on input "服務名稱/代號" at bounding box center [353, 448] width 181 height 31
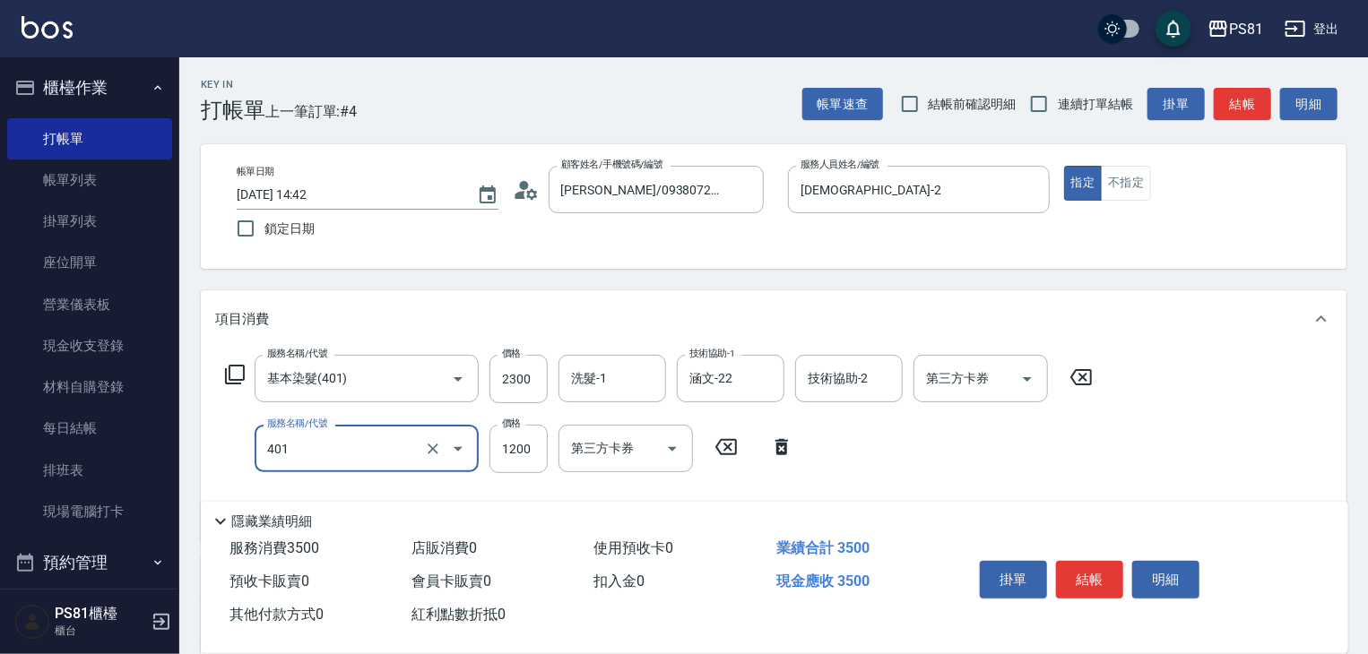
type input "基本染髮(401)"
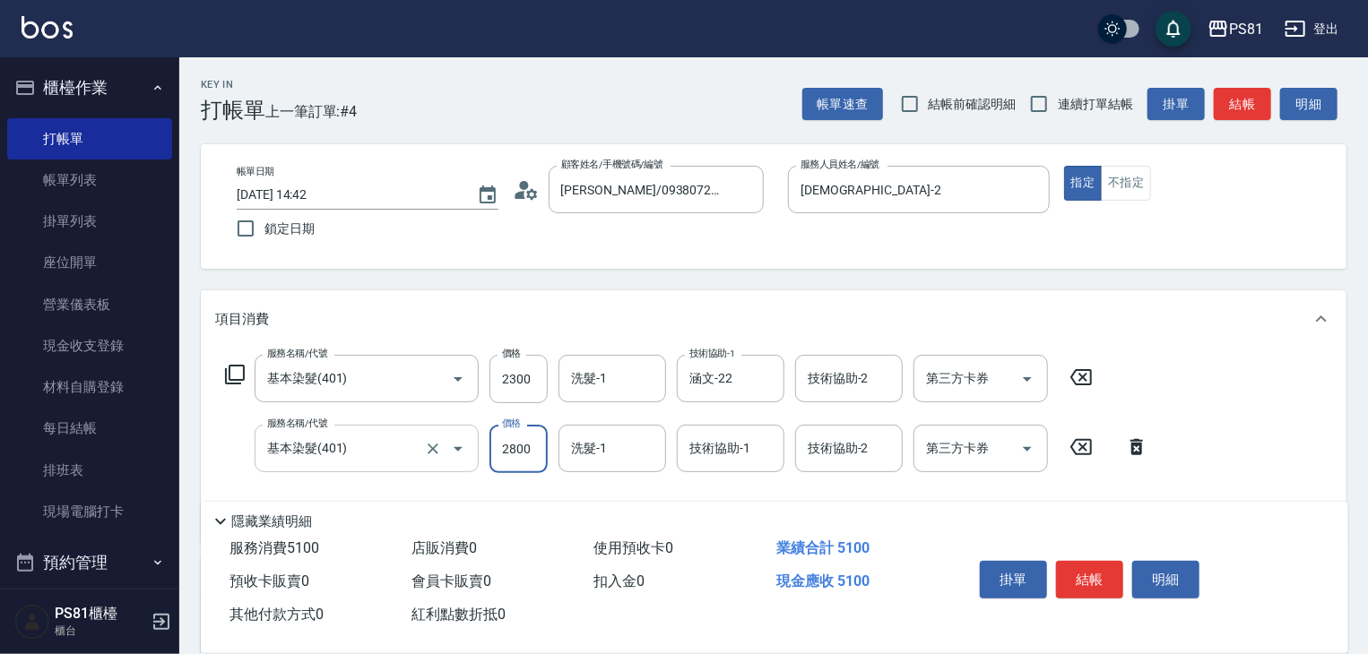
type input "2800"
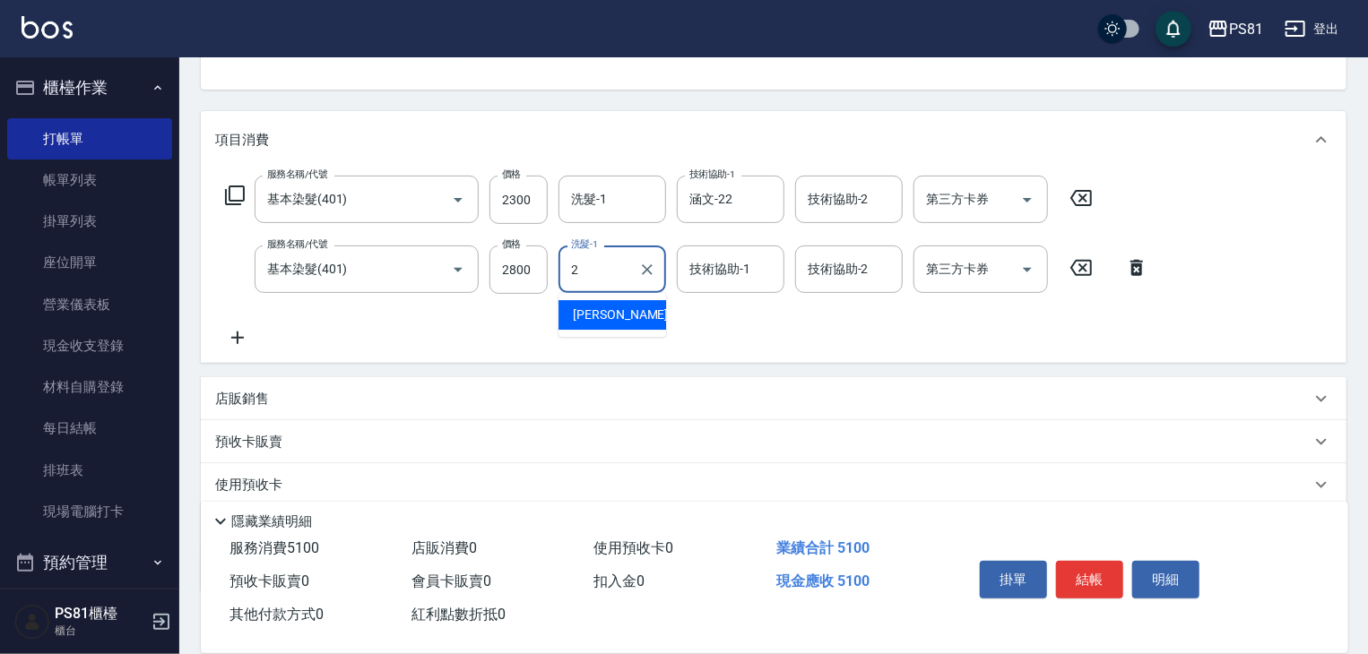
type input "[DEMOGRAPHIC_DATA]-2"
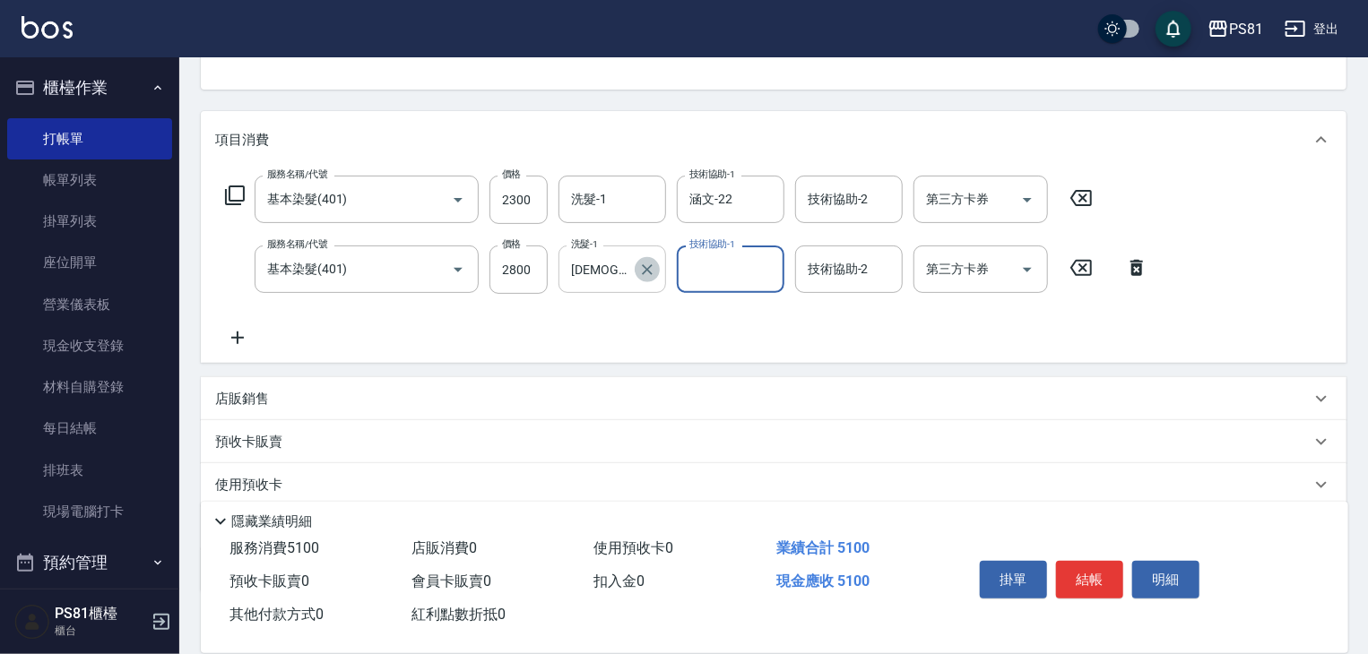
click at [658, 266] on button "Clear" at bounding box center [647, 269] width 25 height 25
click at [631, 277] on input "洗髮-1" at bounding box center [612, 269] width 91 height 31
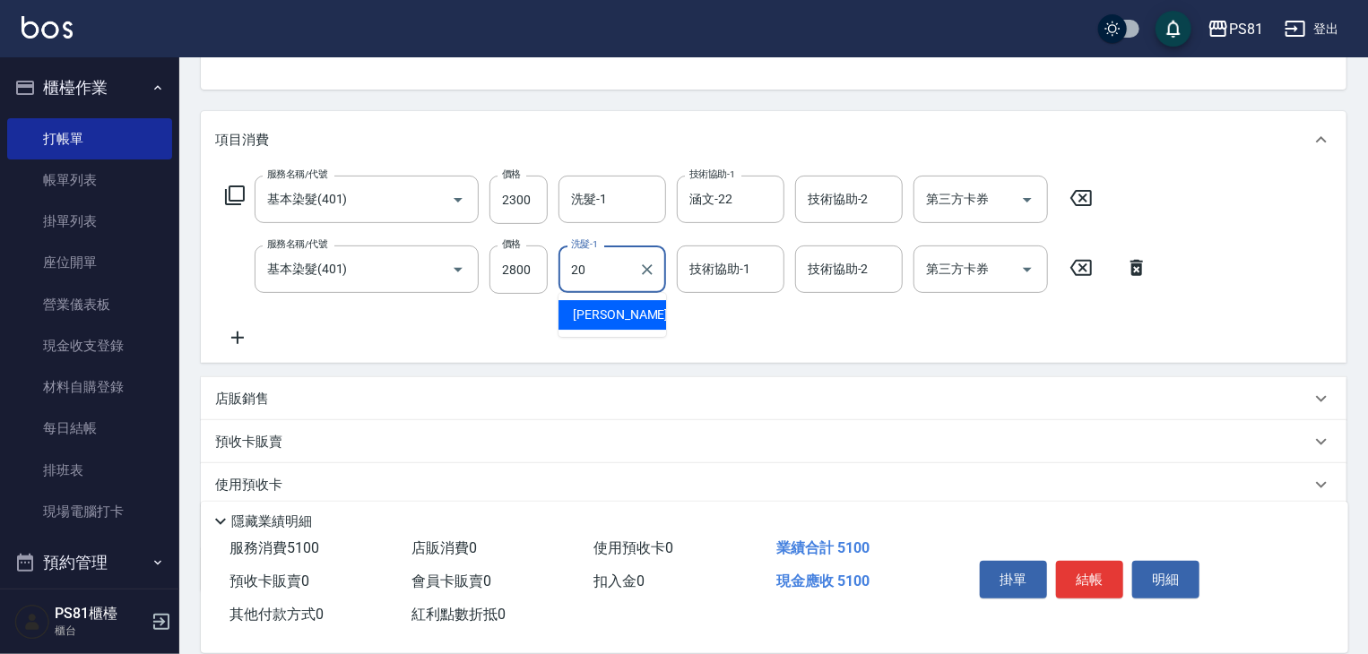
type input "[PERSON_NAME]-20"
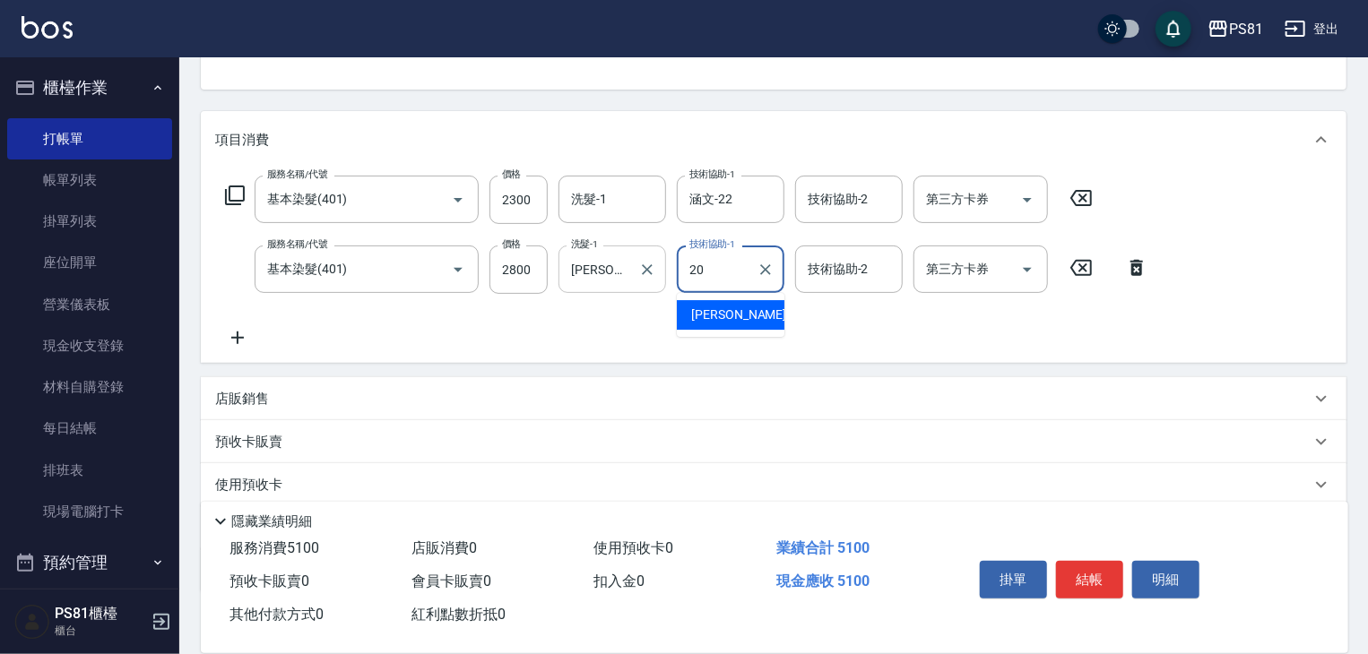
type input "[PERSON_NAME]-20"
click at [645, 309] on div "服務名稱/代號 基本染髮(401) 服務名稱/代號 價格 2300 價格 洗髮-1 洗髮-1 技術協助-1 涵文-22 技術協助-1 技術協助-2 技術協助-…" at bounding box center [687, 262] width 944 height 173
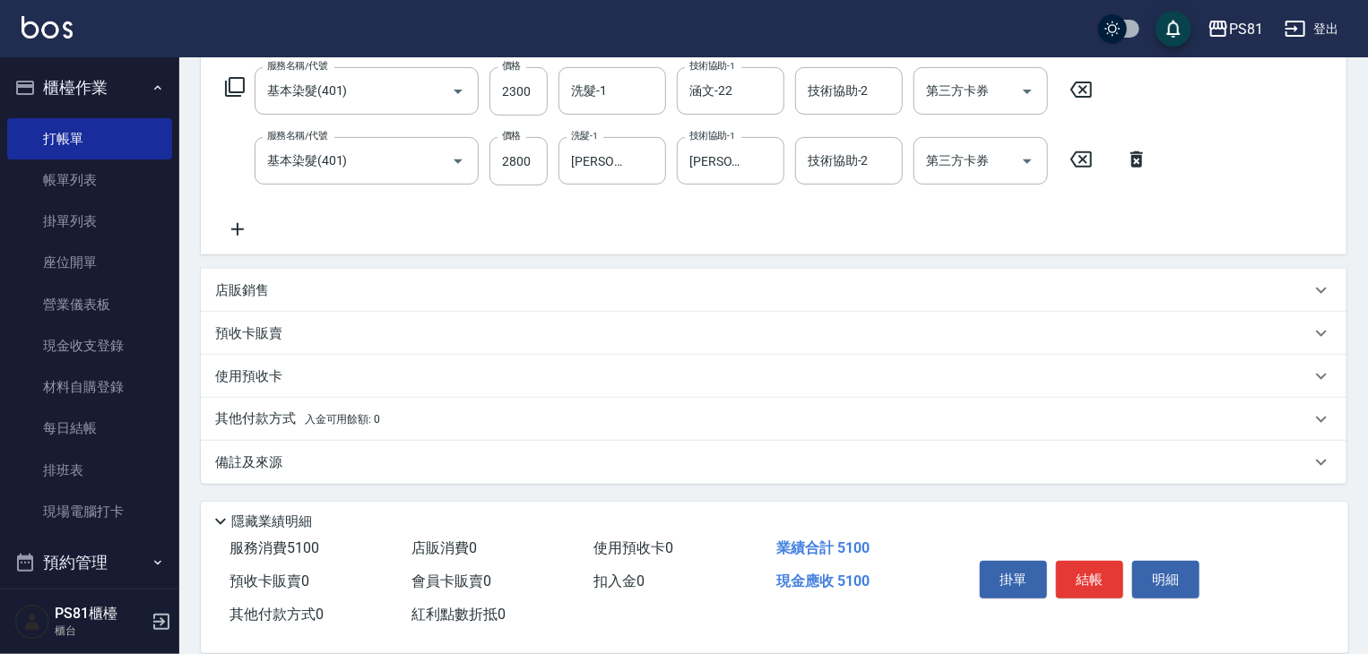
scroll to position [198, 0]
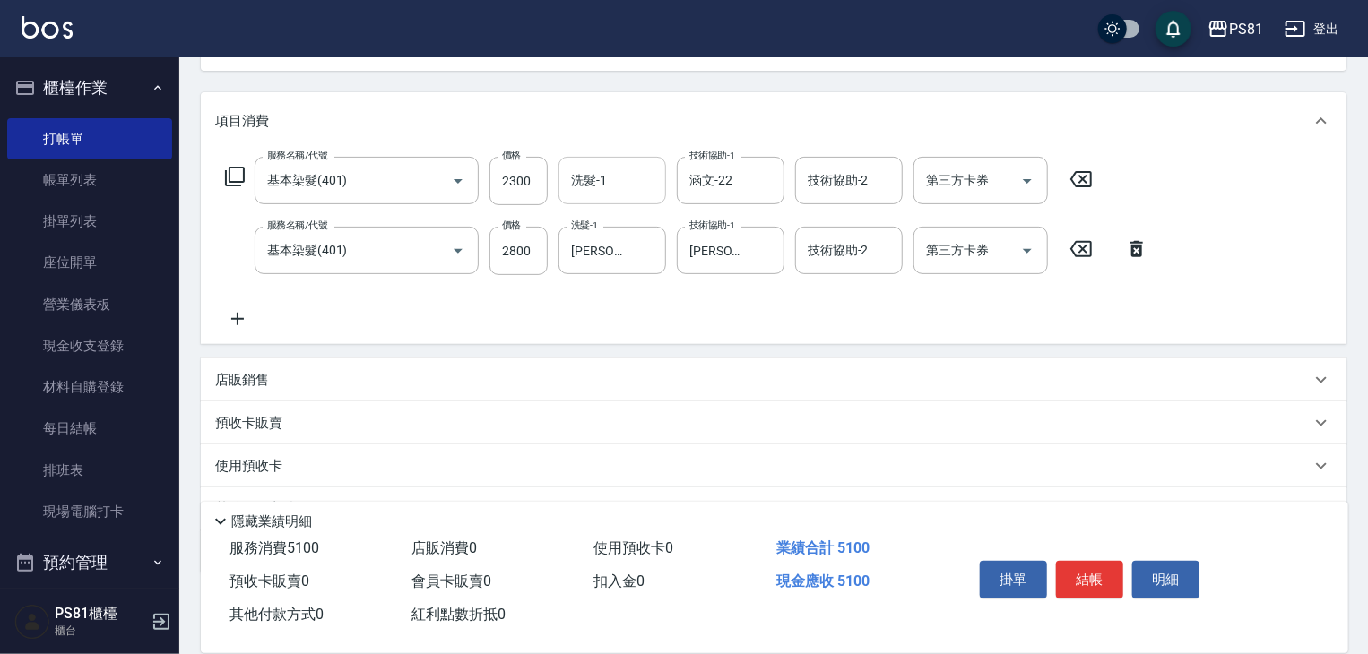
click at [566, 182] on div "洗髮-1" at bounding box center [612, 181] width 108 height 48
click at [463, 316] on div "服務名稱/代號 基本染髮(401) 服務名稱/代號 價格 2300 價格 洗髮-1 洗髮-1 技術協助-1 涵文-22 技術協助-1 技術協助-2 技術協助-…" at bounding box center [687, 243] width 944 height 173
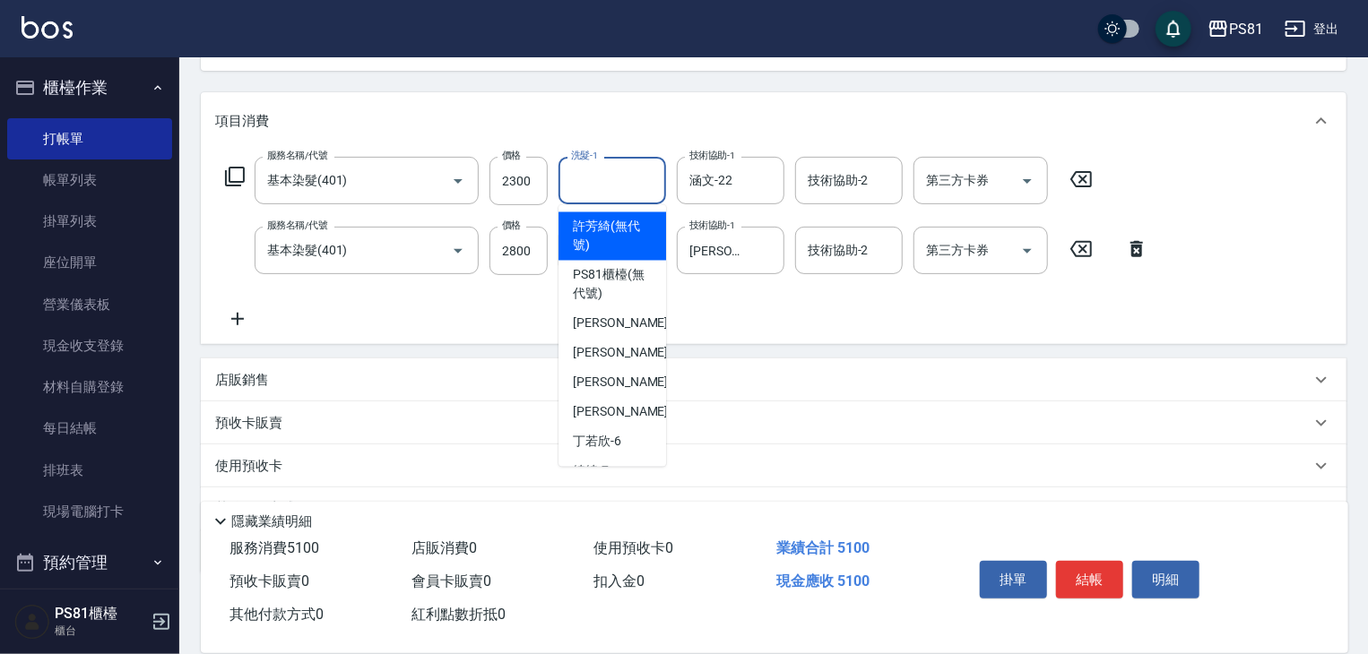
click at [602, 180] on input "洗髮-1" at bounding box center [612, 180] width 91 height 31
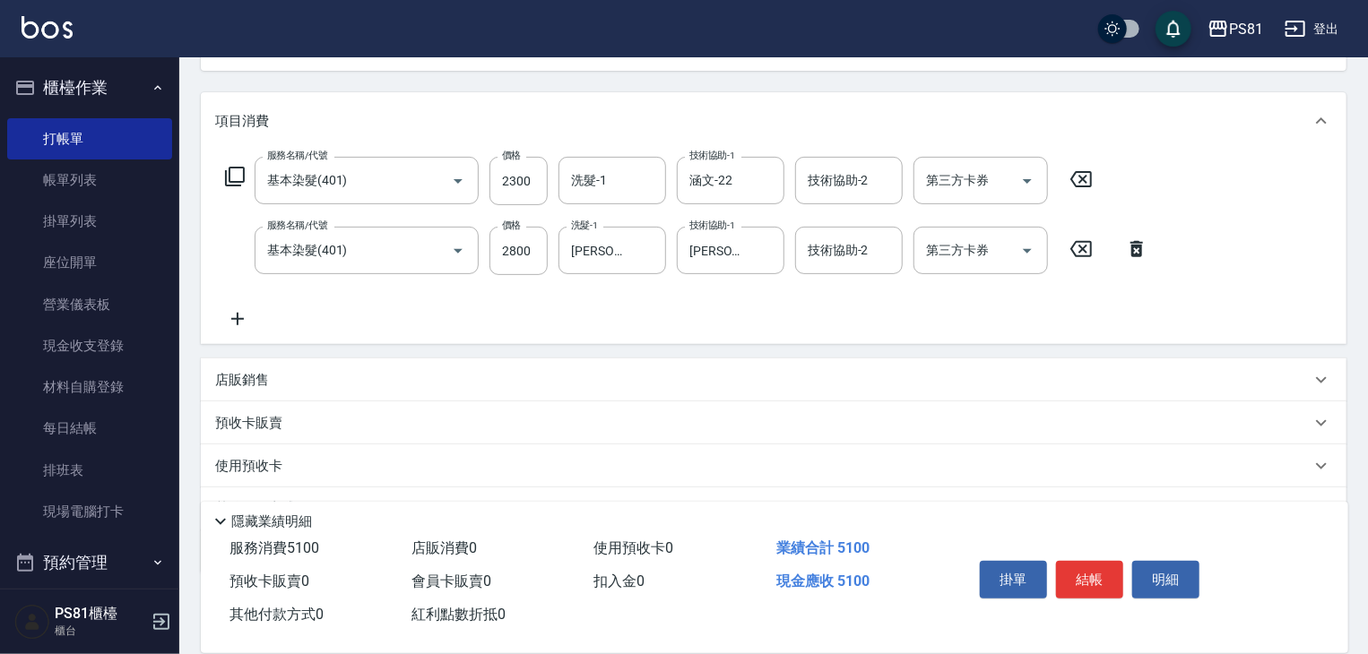
click at [724, 283] on div "服務名稱/代號 基本染髮(401) 服務名稱/代號 價格 2300 價格 洗髮-1 洗髮-1 技術協助-1 涵文-22 技術協助-1 技術協助-2 技術協助-…" at bounding box center [687, 243] width 944 height 173
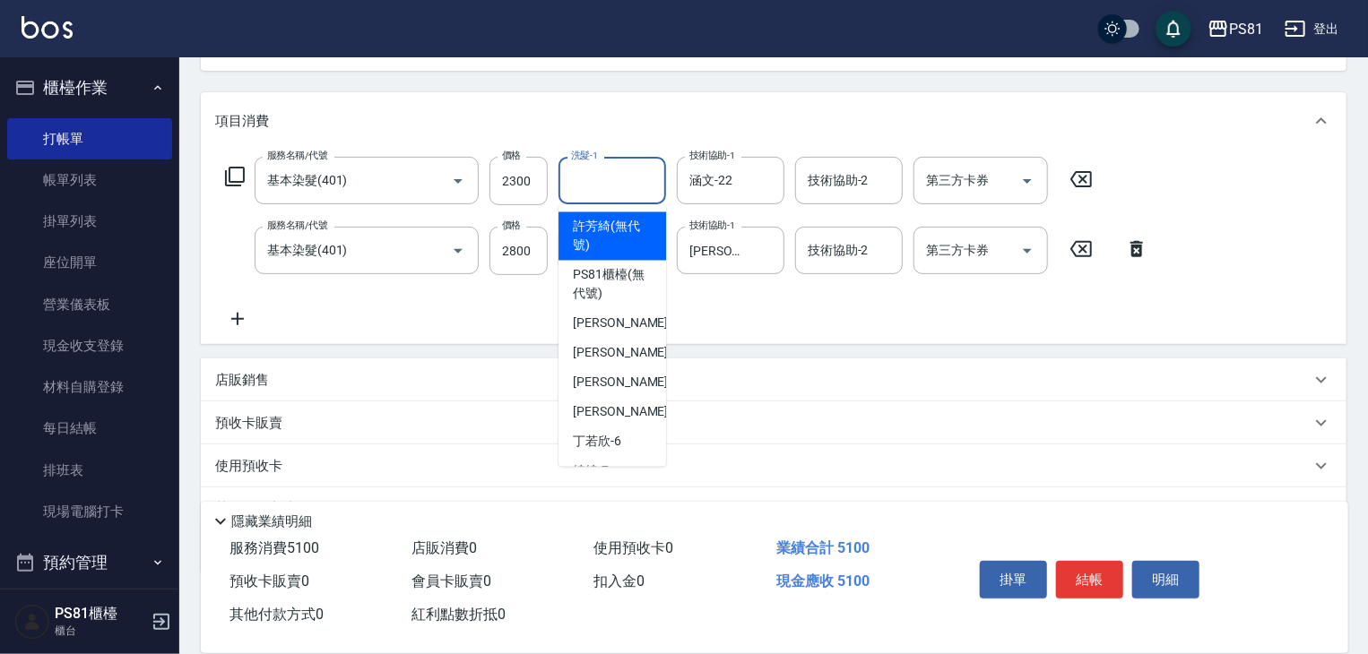
click at [647, 195] on input "洗髮-1" at bounding box center [612, 180] width 91 height 31
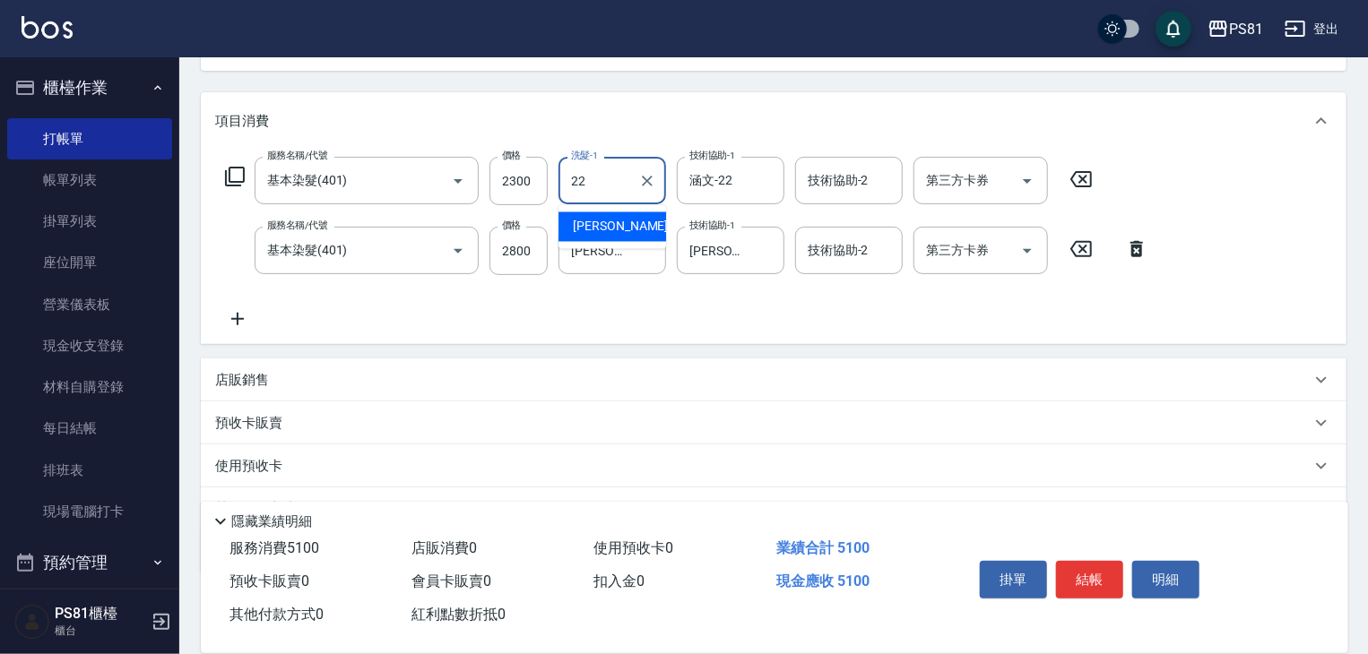
type input "涵文-22"
click at [709, 309] on div "服務名稱/代號 基本染髮(401) 服務名稱/代號 價格 2300 價格 洗髮-1 涵文-22 洗髮-1 技術協助-1 涵文-22 技術協助-1 技術協助-2…" at bounding box center [687, 243] width 944 height 173
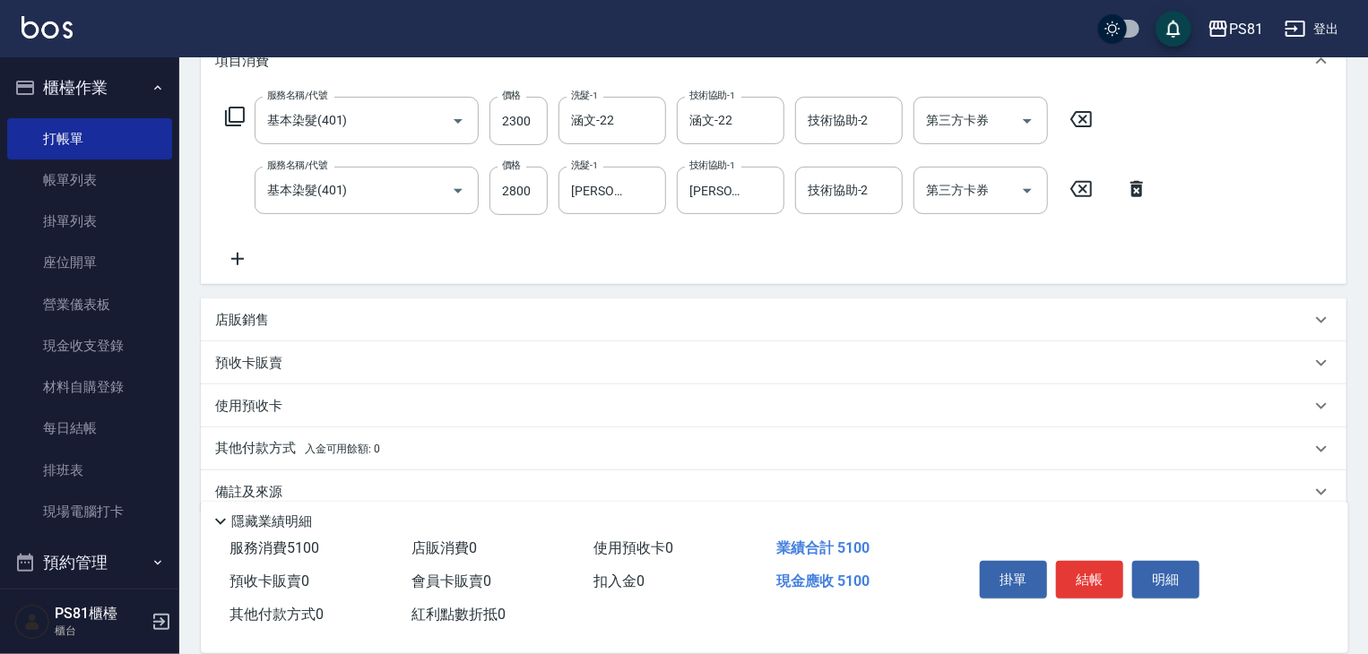
scroll to position [288, 0]
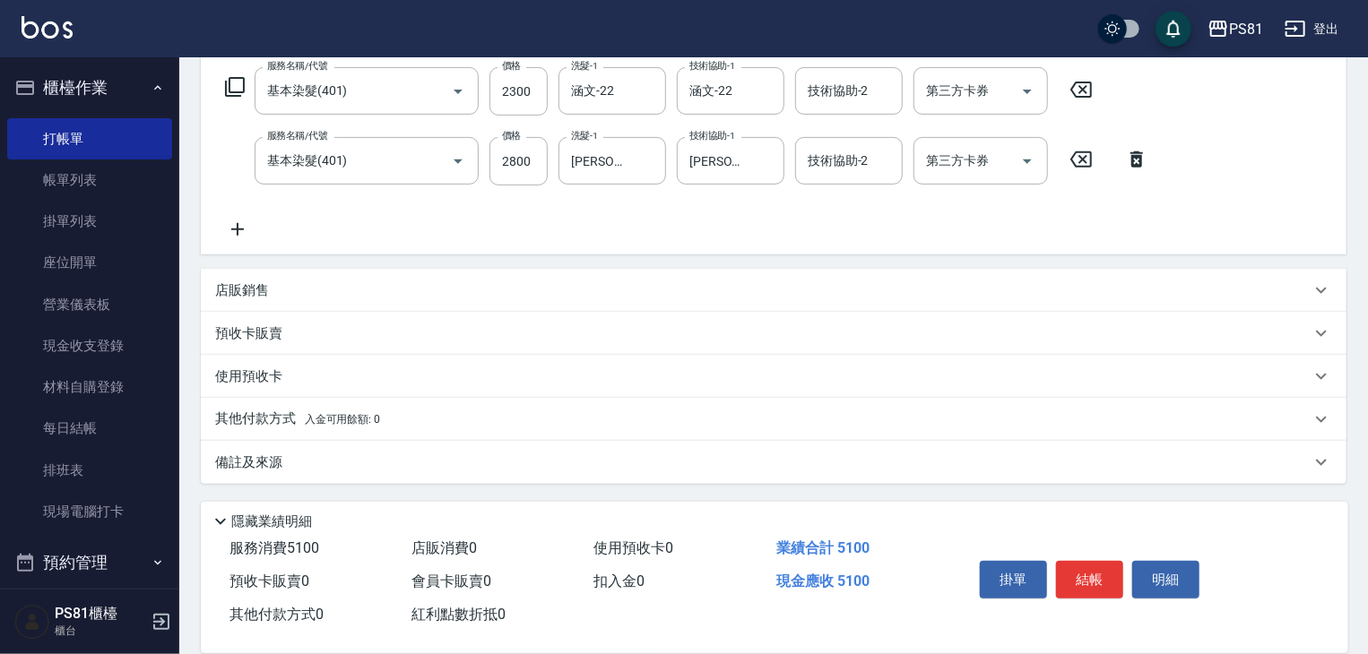
click at [226, 269] on div "店販銷售" at bounding box center [774, 290] width 1146 height 43
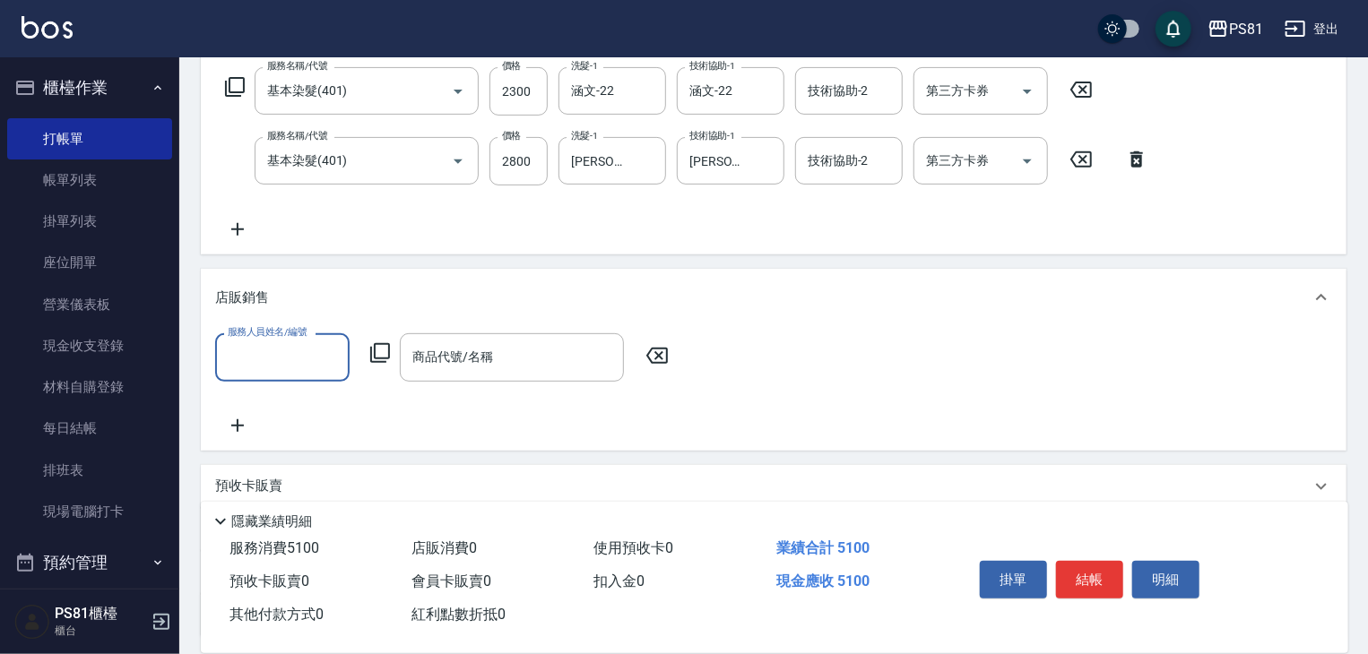
scroll to position [0, 0]
click at [257, 356] on input "服務人員姓名/編號" at bounding box center [282, 357] width 118 height 31
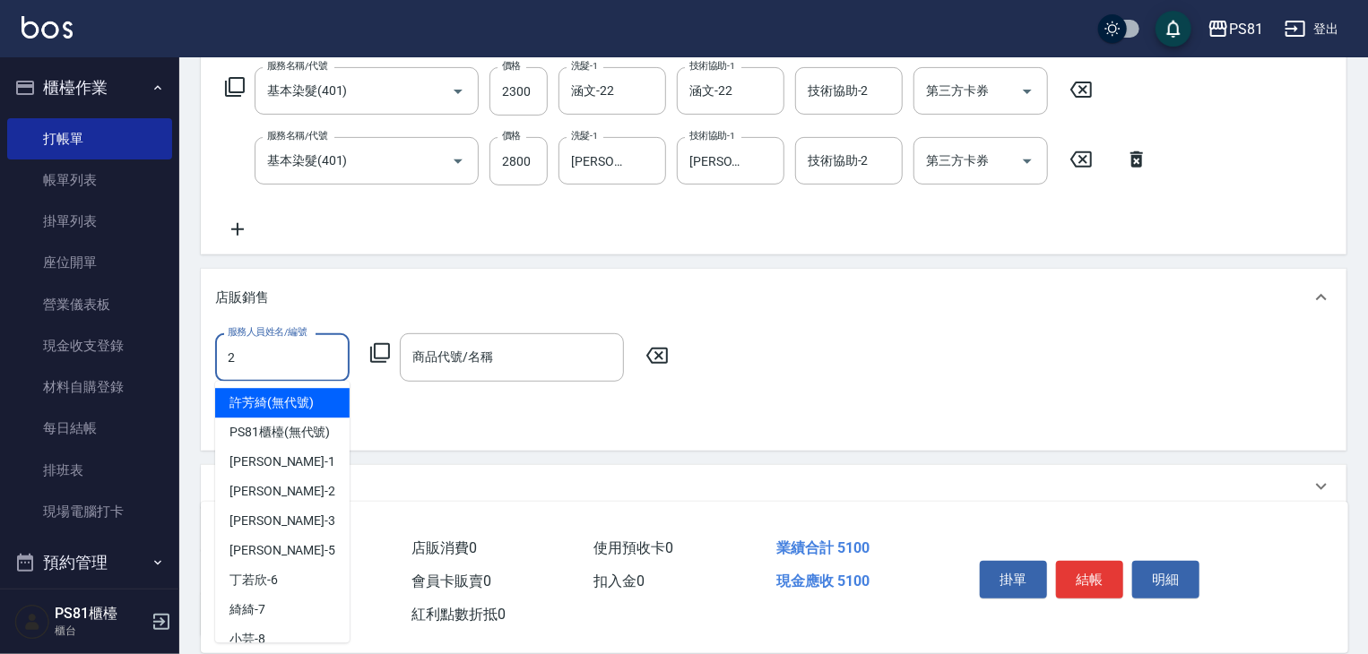
type input "[DEMOGRAPHIC_DATA]-2"
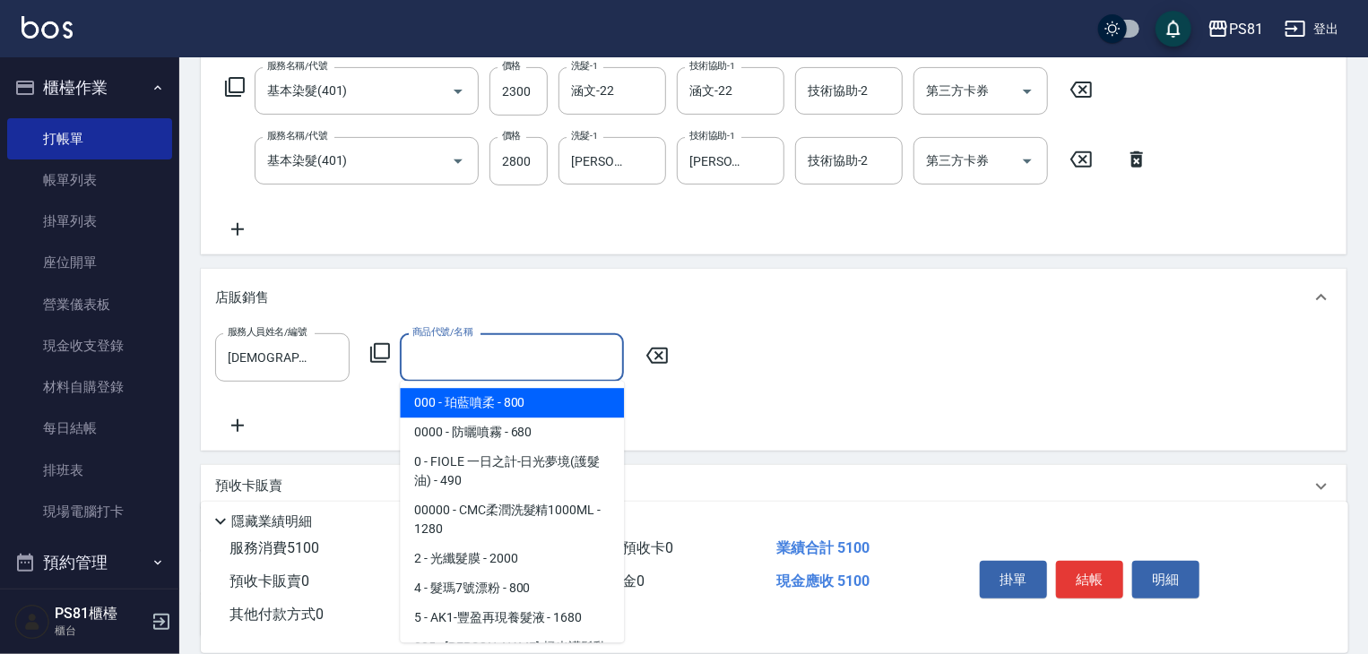
click at [497, 369] on input "商品代號/名稱" at bounding box center [512, 357] width 208 height 31
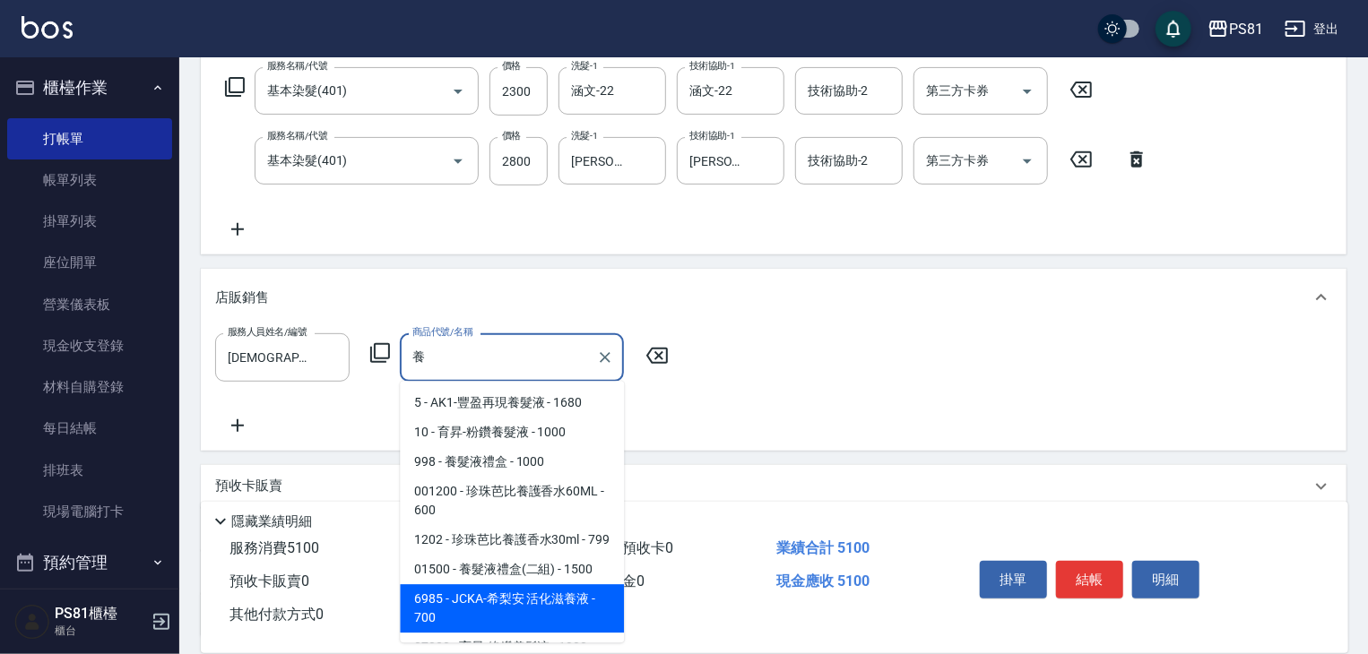
click at [502, 611] on span "6985 - JCKA-希梨安 活化滋養液 - 700" at bounding box center [512, 608] width 224 height 48
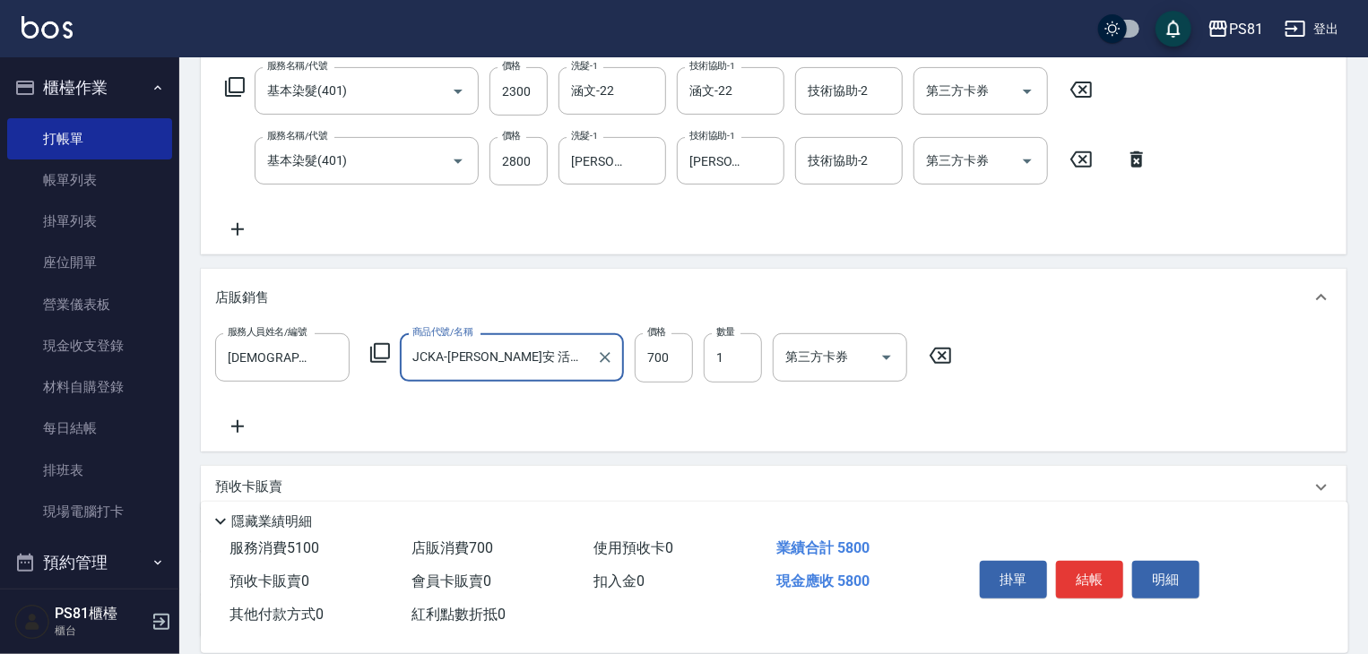
type input "JCKA-[PERSON_NAME]安 活化滋養液"
click at [732, 412] on div "服務人員姓名/編號 [PERSON_NAME]-2 服務人員姓名/編號 商品代號/名稱 JCKA-希梨安 活化滋養液 商品代號/名稱 價格 700 價格 數量…" at bounding box center [773, 384] width 1117 height 103
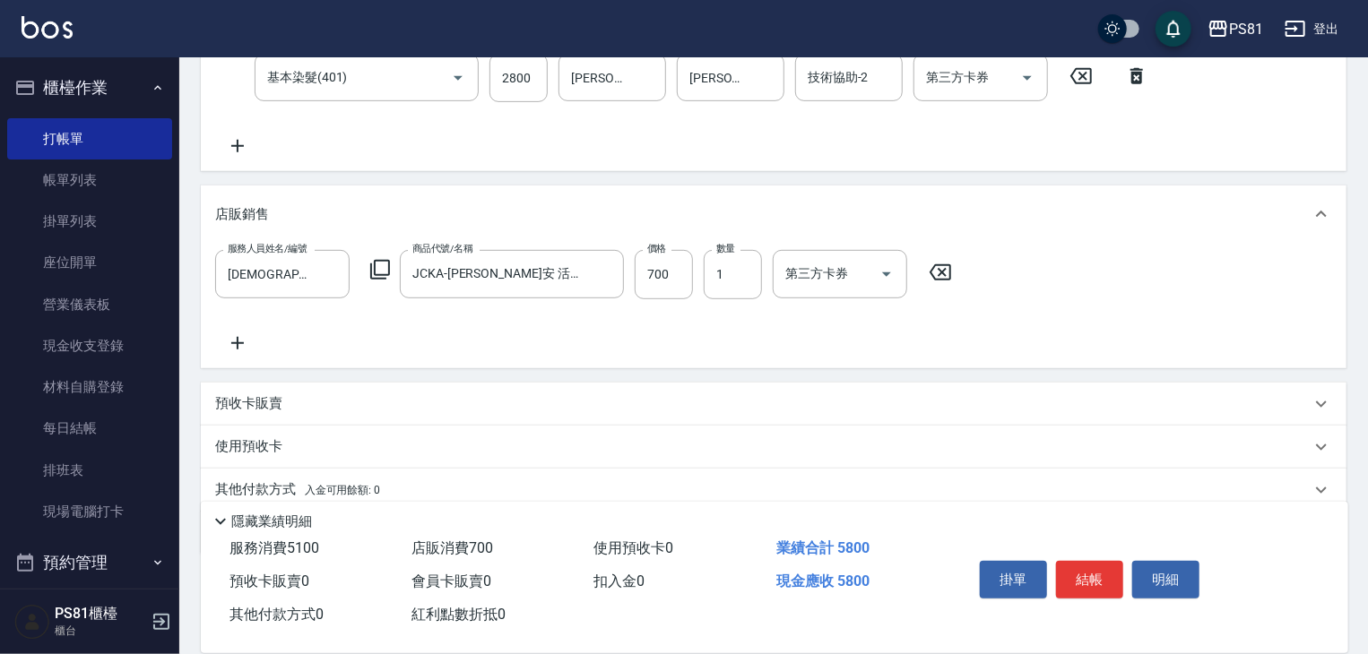
scroll to position [441, 0]
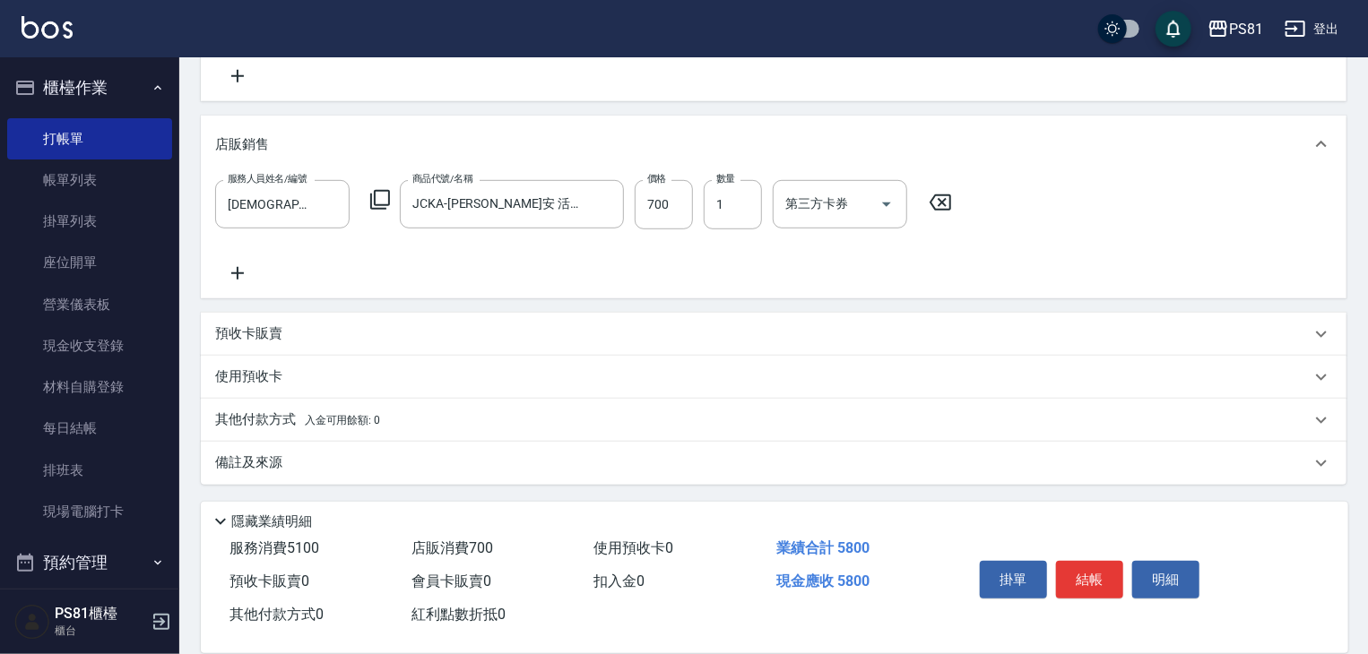
click at [453, 429] on div "其他付款方式 入金可用餘額: 0" at bounding box center [774, 420] width 1146 height 43
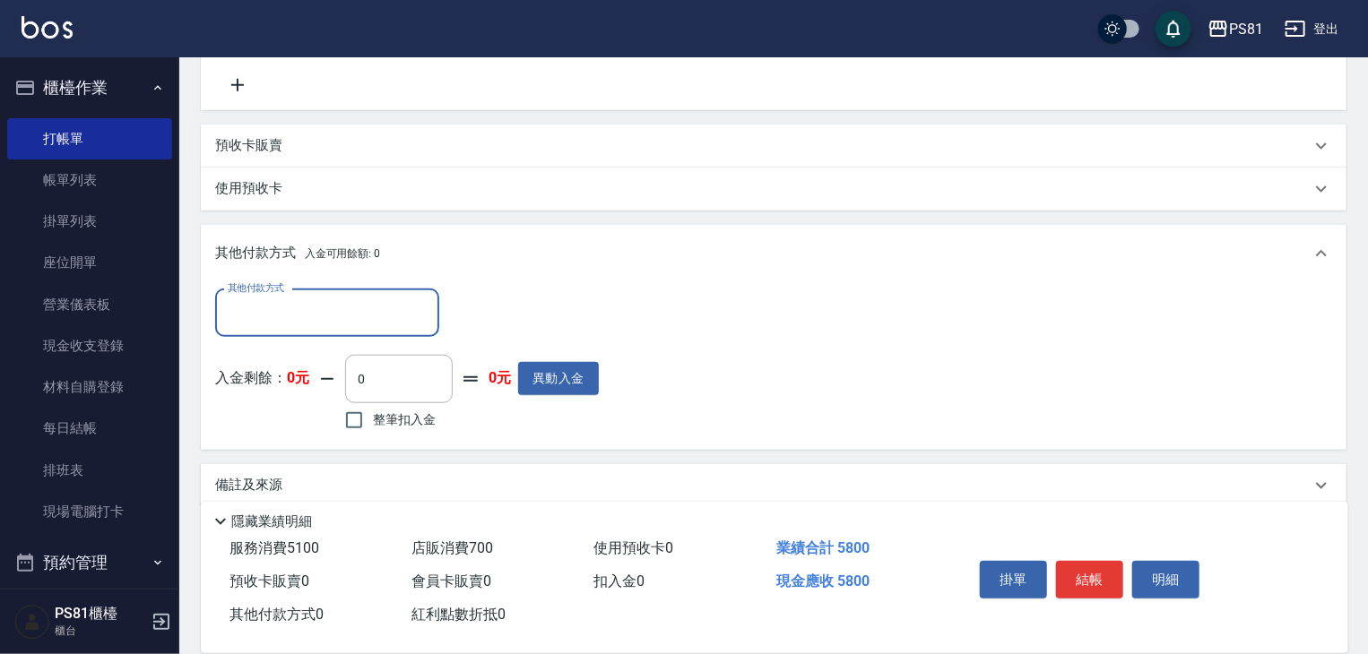
scroll to position [649, 0]
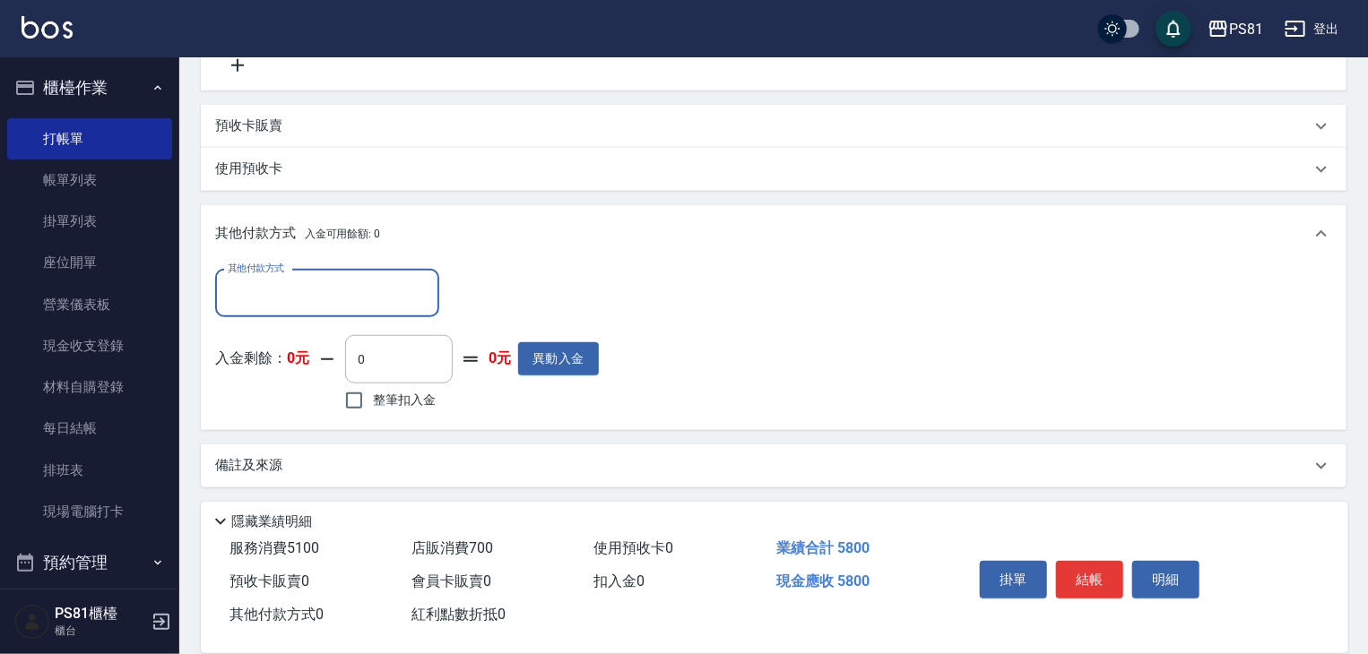
click at [415, 306] on input "其他付款方式" at bounding box center [327, 293] width 208 height 31
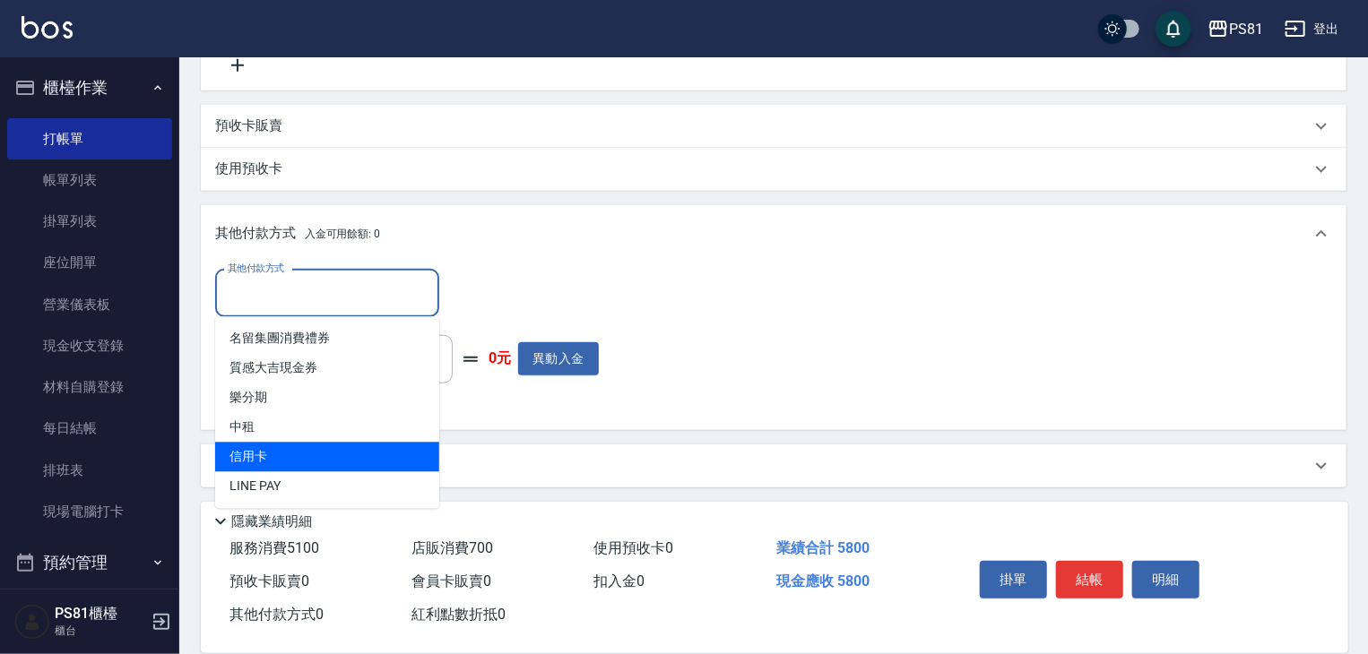
click at [339, 443] on span "信用卡" at bounding box center [327, 458] width 224 height 30
type input "信用卡"
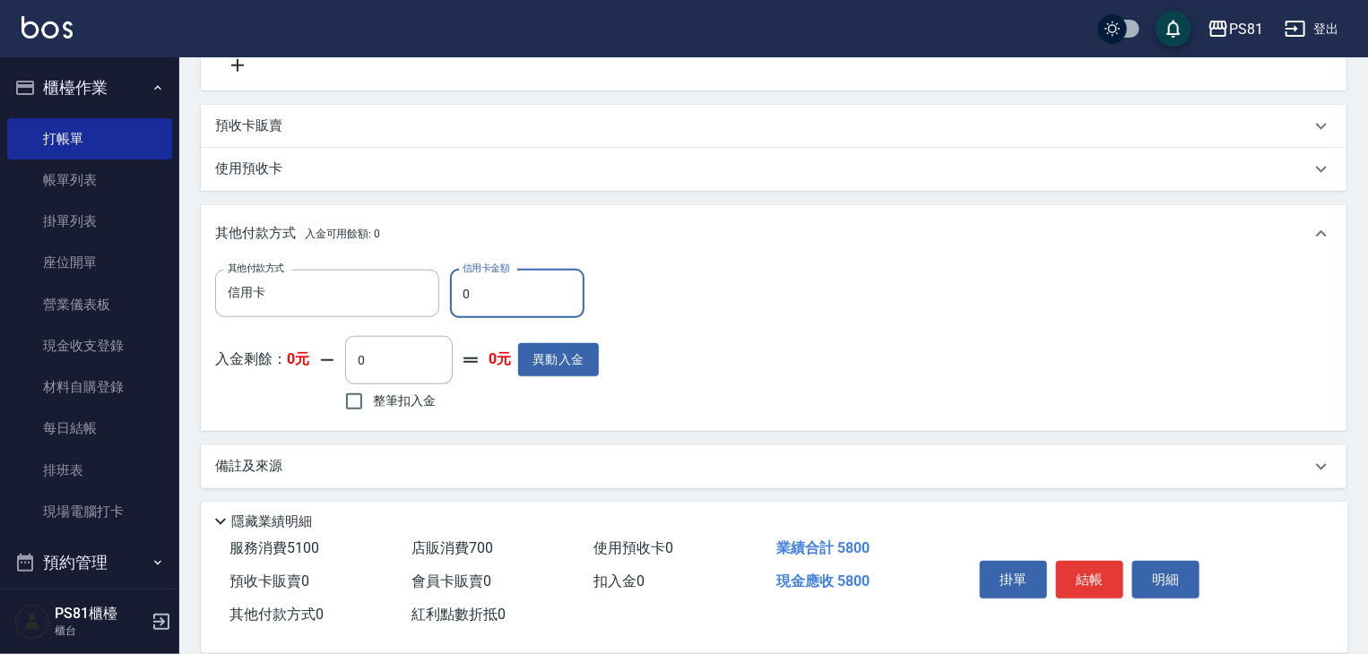
click at [516, 306] on input "0" at bounding box center [517, 294] width 134 height 48
type input "5800"
click at [710, 384] on div "其他付款方式 信用卡 其他付款方式 信用卡金額 5800 信用卡金額 入金剩餘： 0元 0 ​ 整筆扣入金 0元 異動入金" at bounding box center [773, 343] width 1117 height 147
click at [1092, 561] on button "結帳" at bounding box center [1089, 580] width 67 height 38
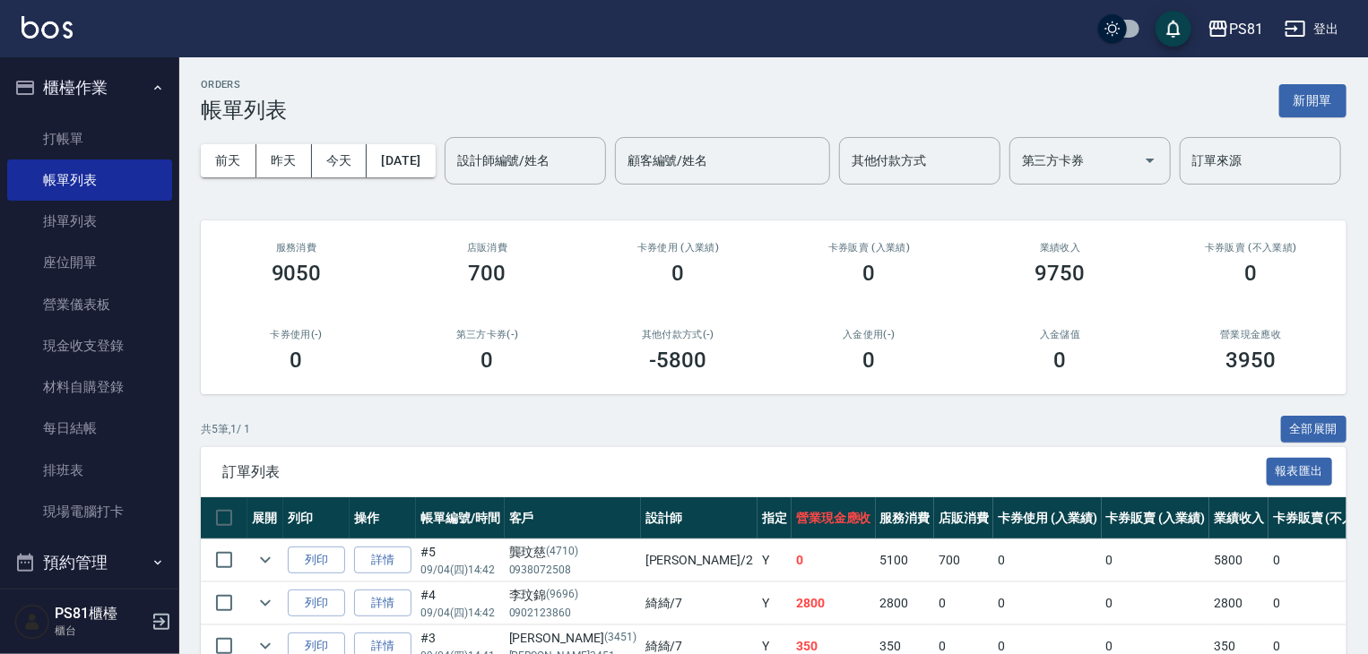
click at [445, 185] on div "設計師編號/姓名 設計師編號/姓名 顧客編號/姓名 顧客編號/姓名 其他付款方式 其他付款方式 第三方卡券 第三方卡券 訂單來源 訂單來源" at bounding box center [893, 161] width 896 height 48
click at [453, 177] on input "設計師編號/姓名" at bounding box center [525, 160] width 145 height 31
type input "235"
click at [578, 169] on icon "Clear" at bounding box center [587, 161] width 18 height 18
click at [39, 139] on link "打帳單" at bounding box center [89, 138] width 165 height 41
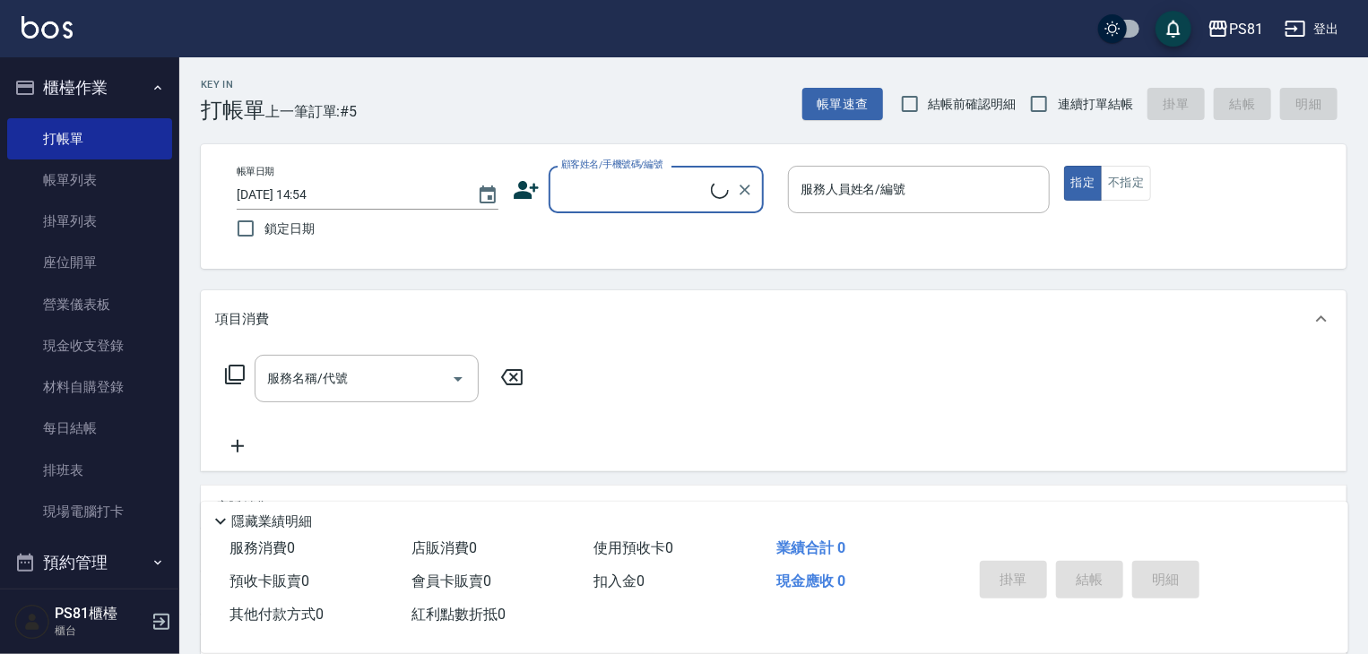
click at [588, 195] on input "顧客姓名/手機號碼/編號" at bounding box center [634, 189] width 154 height 31
type input "[PERSON_NAME]/0930905158/154"
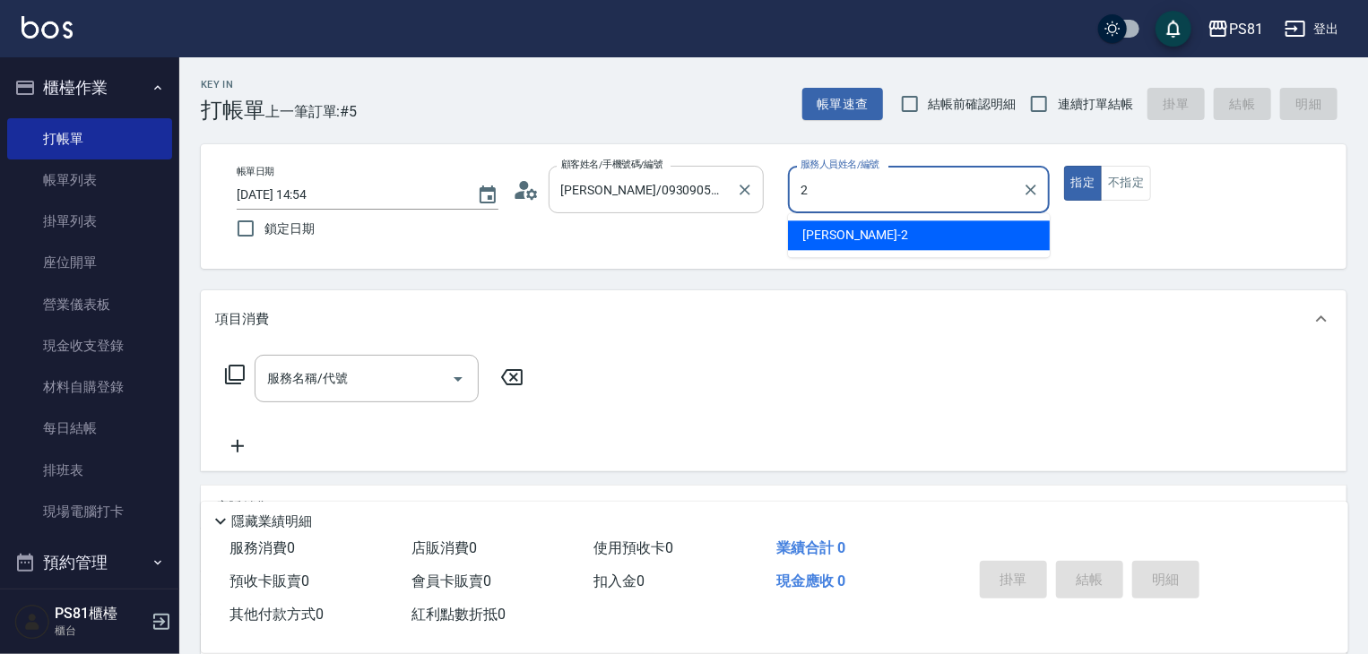
type input "2"
type button "true"
type input "[DEMOGRAPHIC_DATA]-2"
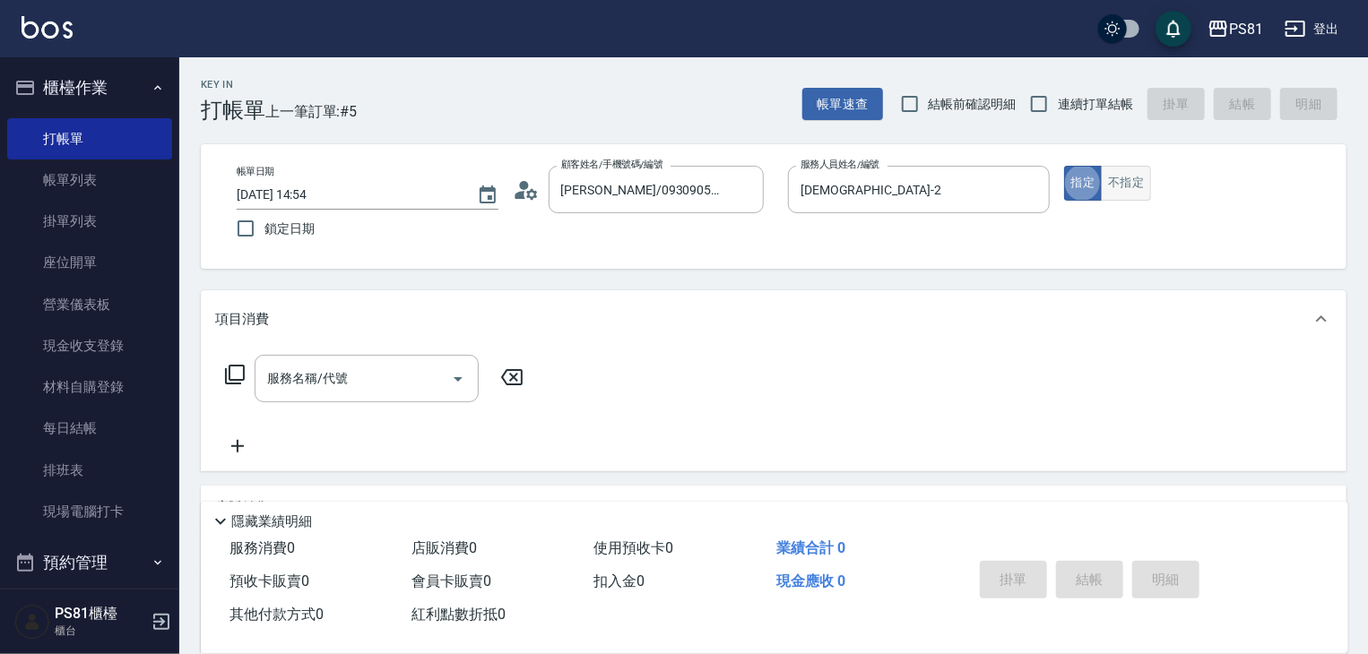
click at [1126, 189] on button "不指定" at bounding box center [1126, 183] width 50 height 35
click at [453, 368] on icon "Open" at bounding box center [458, 379] width 22 height 22
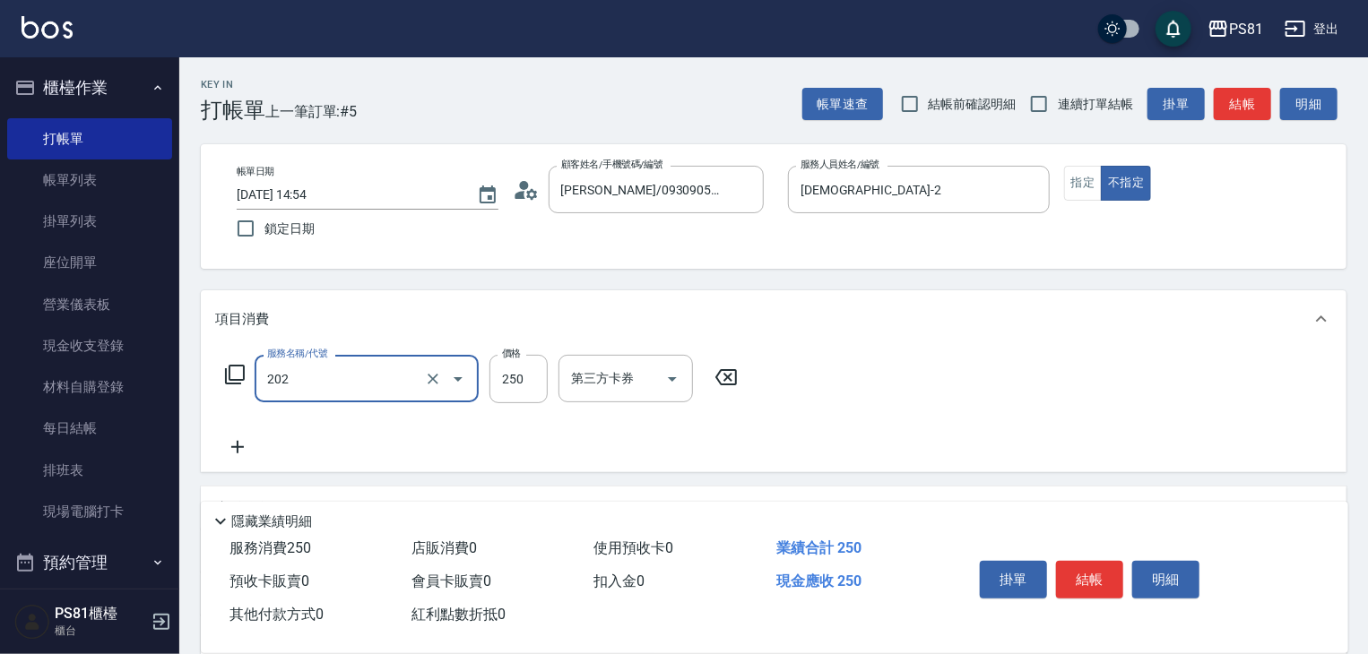
type input "單剪250(202)"
click at [818, 415] on div "服務名稱/代號 單剪250(202) 服務名稱/代號 價格 250 價格 第三方卡券 第三方卡券" at bounding box center [774, 410] width 1146 height 125
click at [1088, 596] on div "掛單 結帳 明細" at bounding box center [1090, 582] width 234 height 56
